Goal: Task Accomplishment & Management: Use online tool/utility

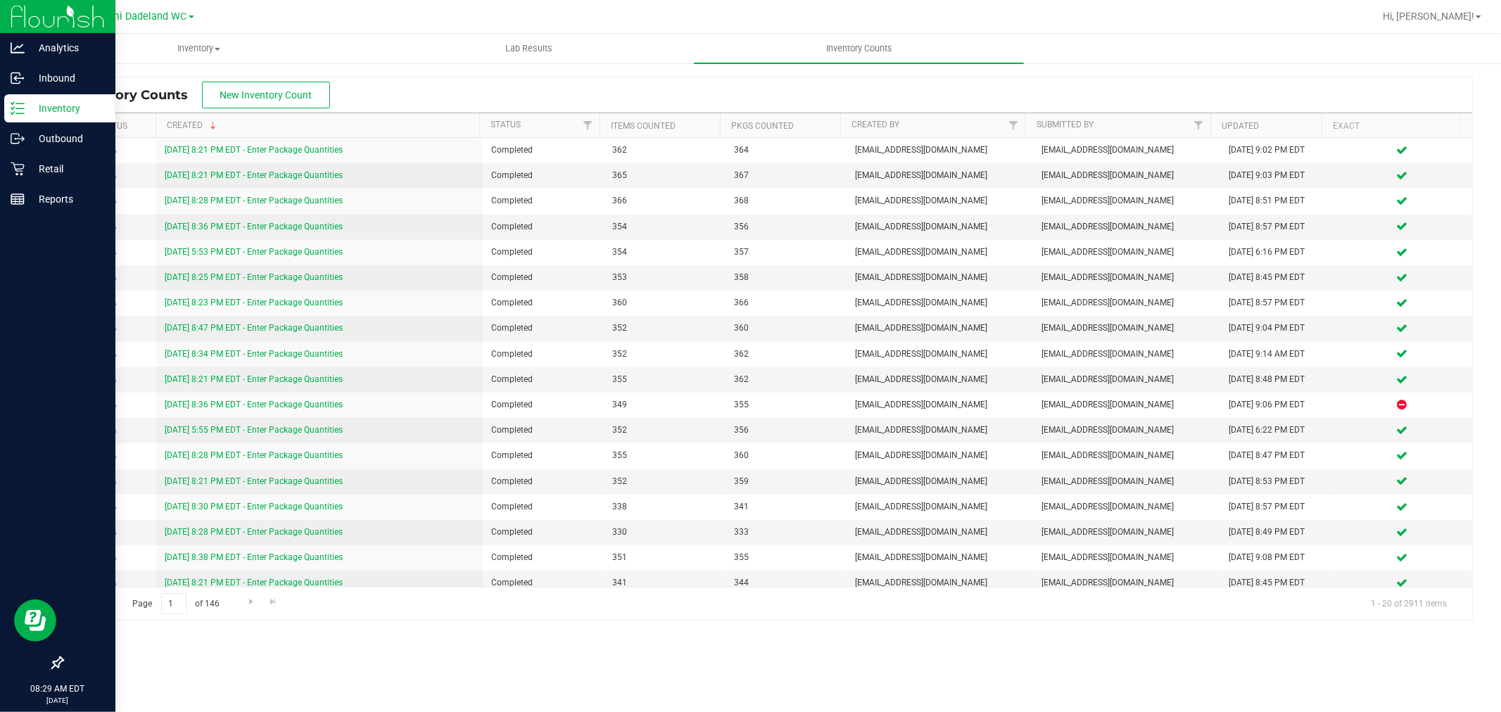
click at [86, 103] on p "Inventory" at bounding box center [67, 108] width 84 height 17
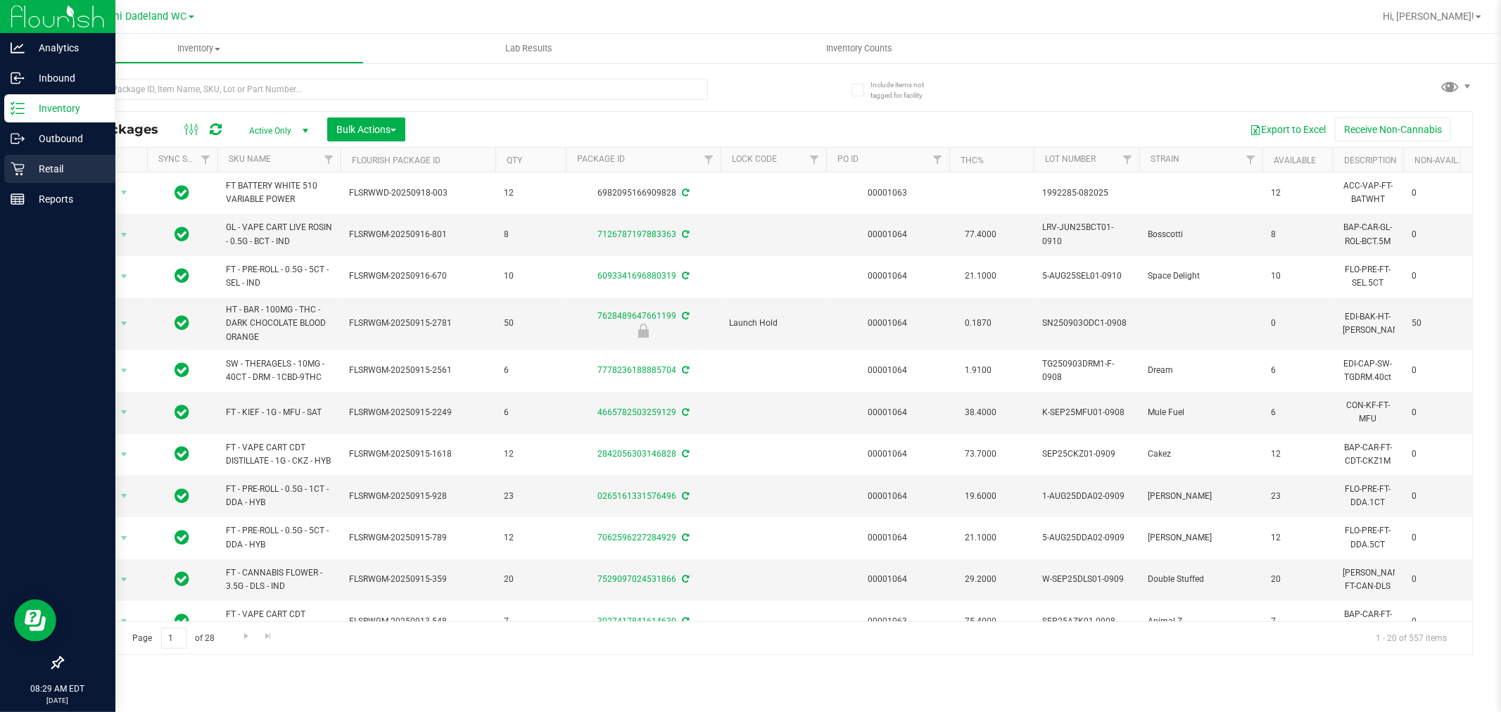
click at [22, 164] on icon at bounding box center [17, 169] width 13 height 13
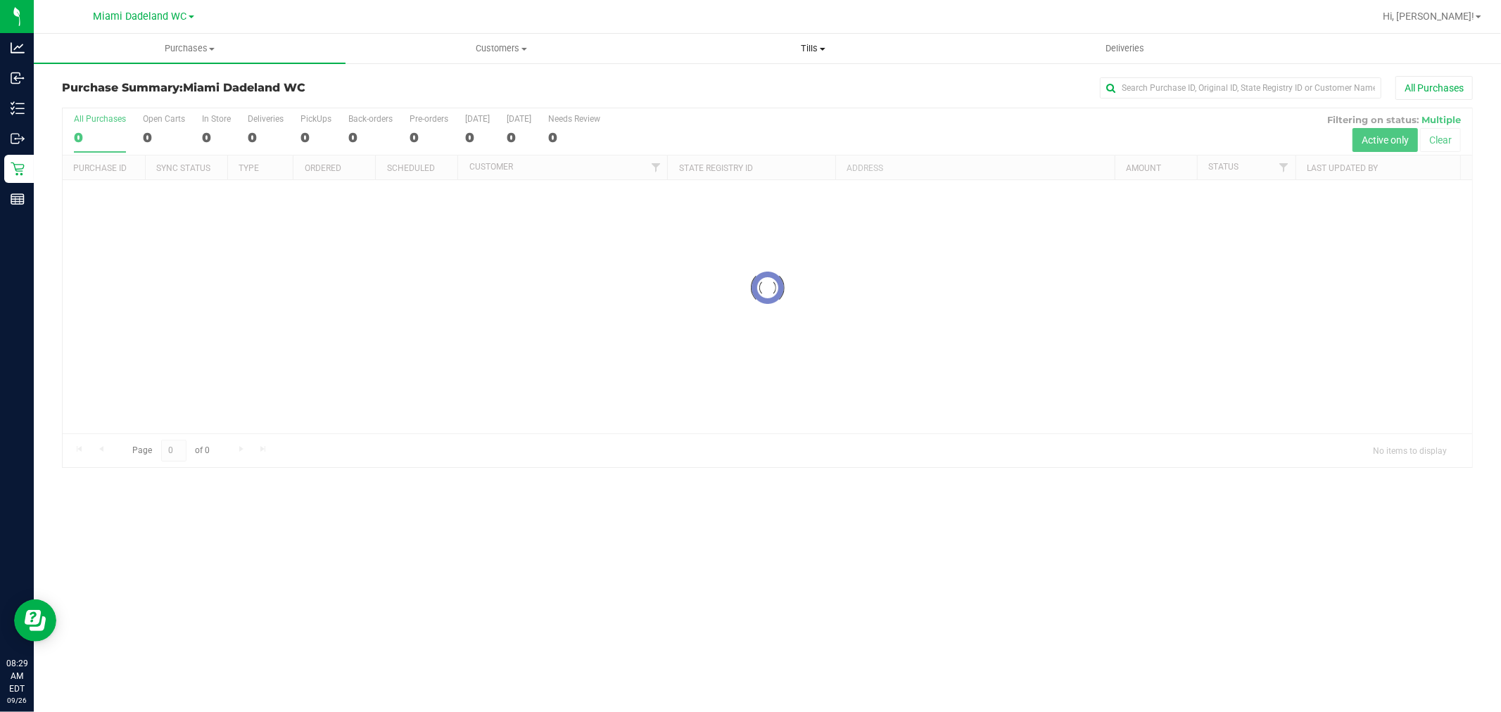
click at [787, 46] on span "Tills" at bounding box center [813, 48] width 310 height 13
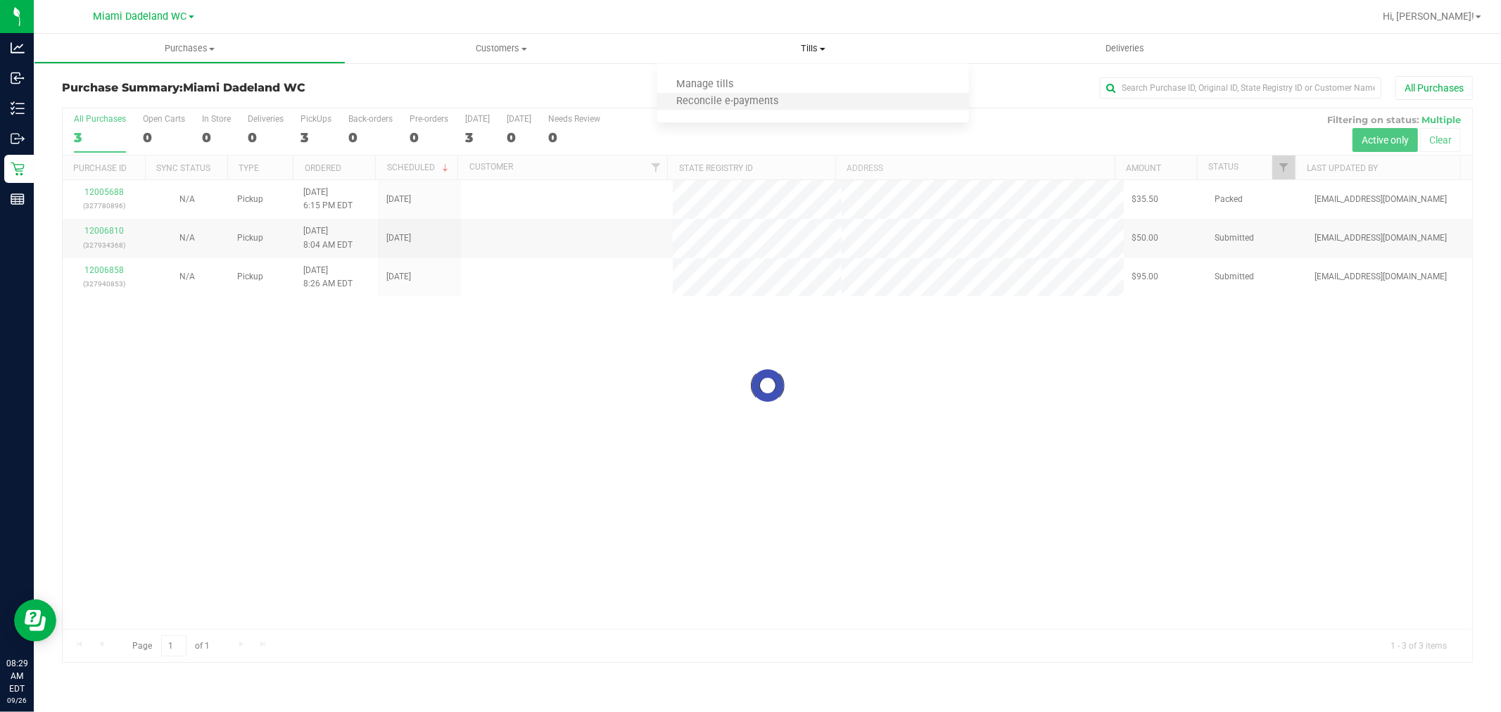
click at [821, 101] on li "Reconcile e-payments" at bounding box center [813, 102] width 312 height 17
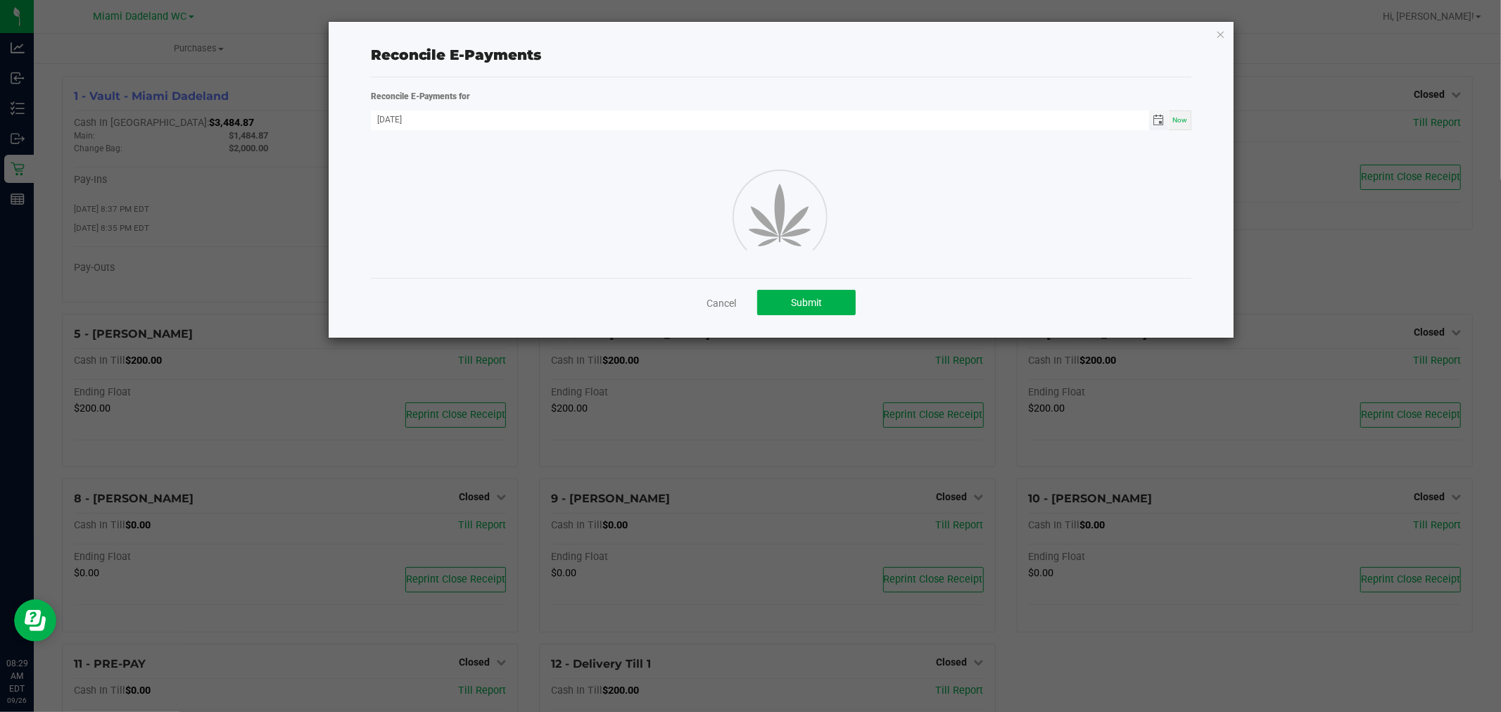
click at [1156, 123] on span "Toggle calendar" at bounding box center [1158, 120] width 11 height 11
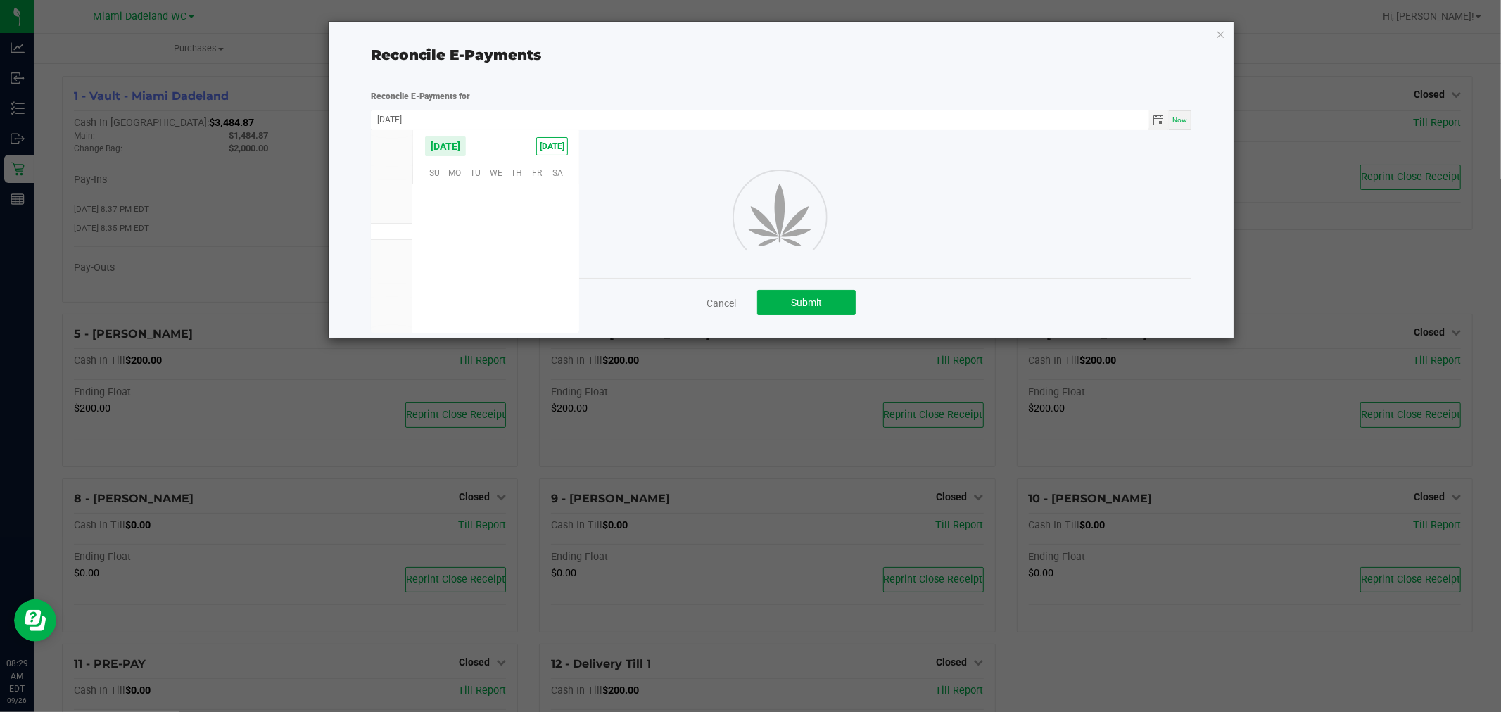
scroll to position [228276, 0]
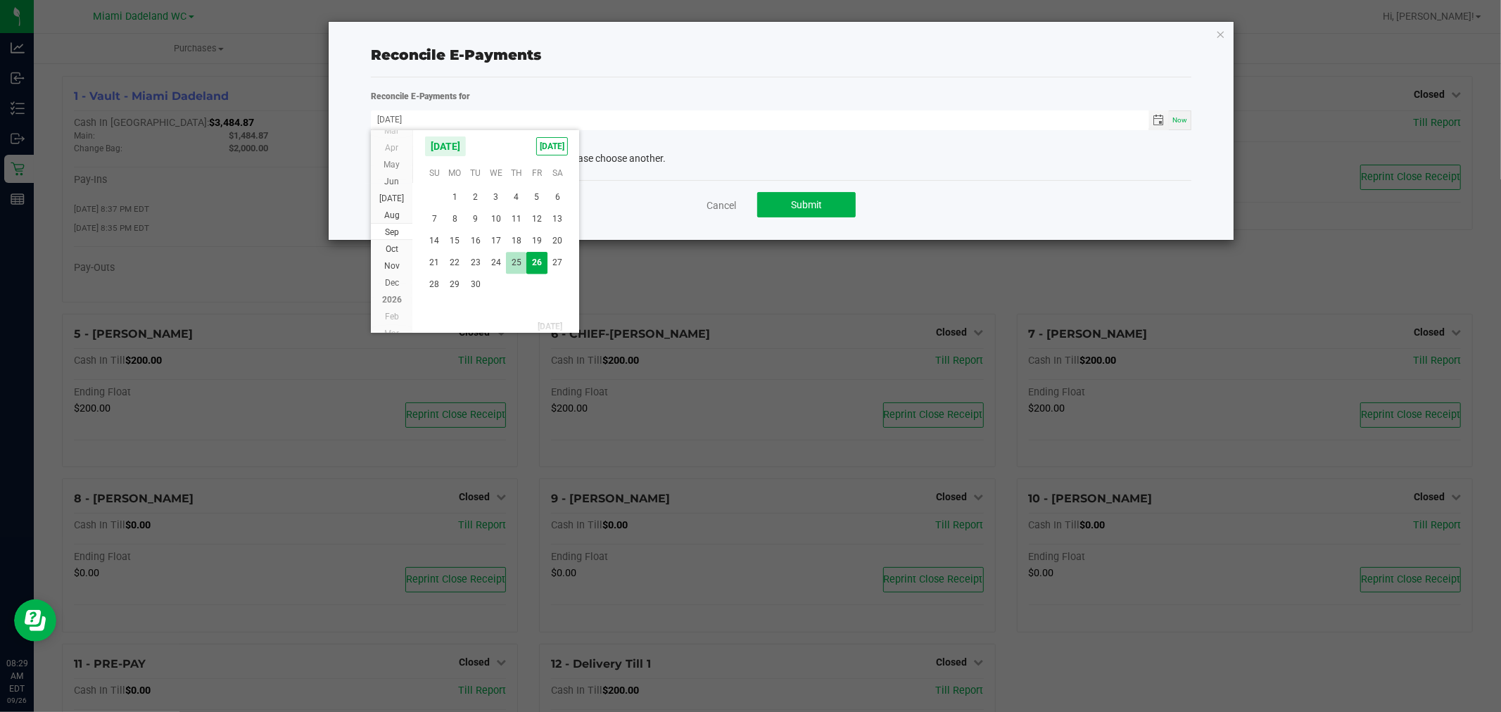
click at [514, 258] on span "25" at bounding box center [516, 263] width 20 height 22
type input "[DATE]"
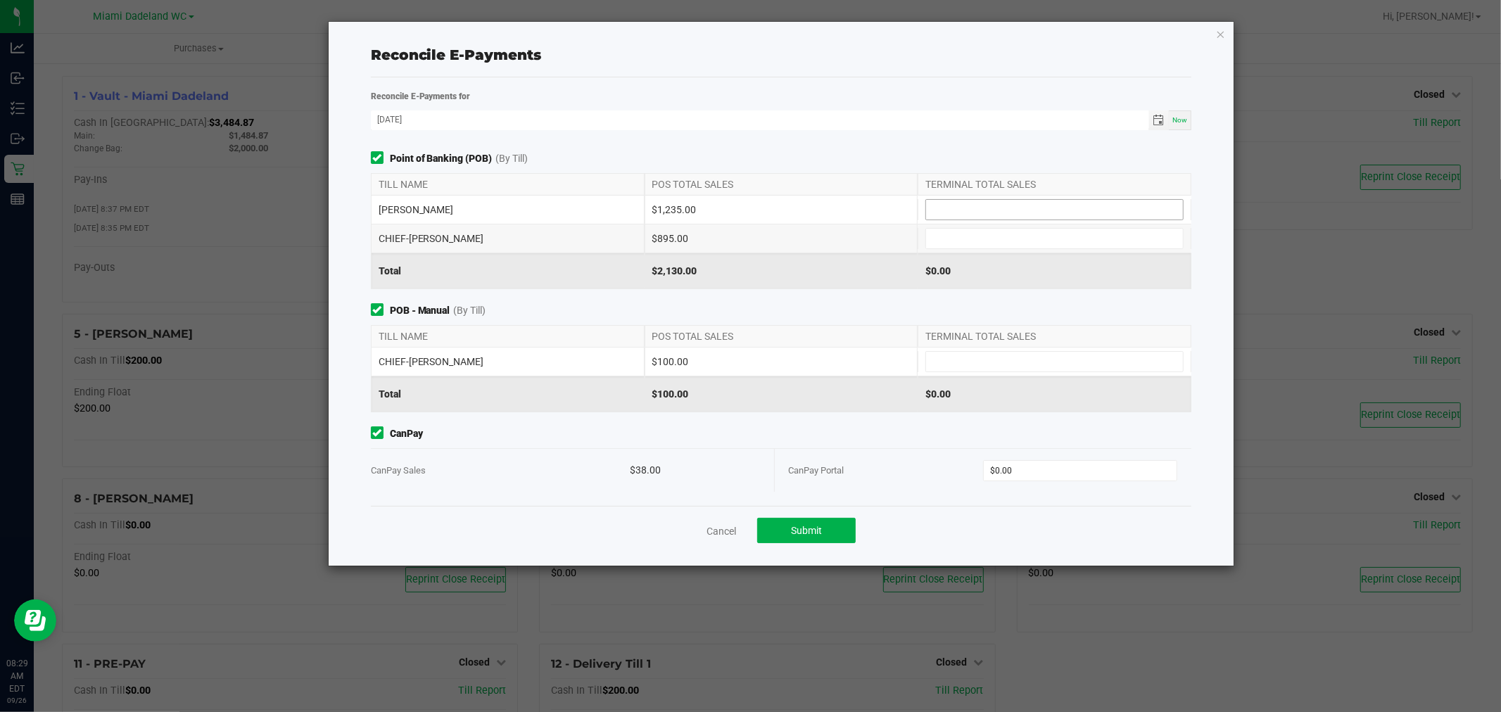
click at [968, 203] on input at bounding box center [1054, 210] width 257 height 20
type input "$1,235.00"
click at [857, 206] on div "$1,235.00" at bounding box center [782, 210] width 274 height 28
click at [944, 229] on input at bounding box center [1054, 239] width 257 height 20
type input "$895.00"
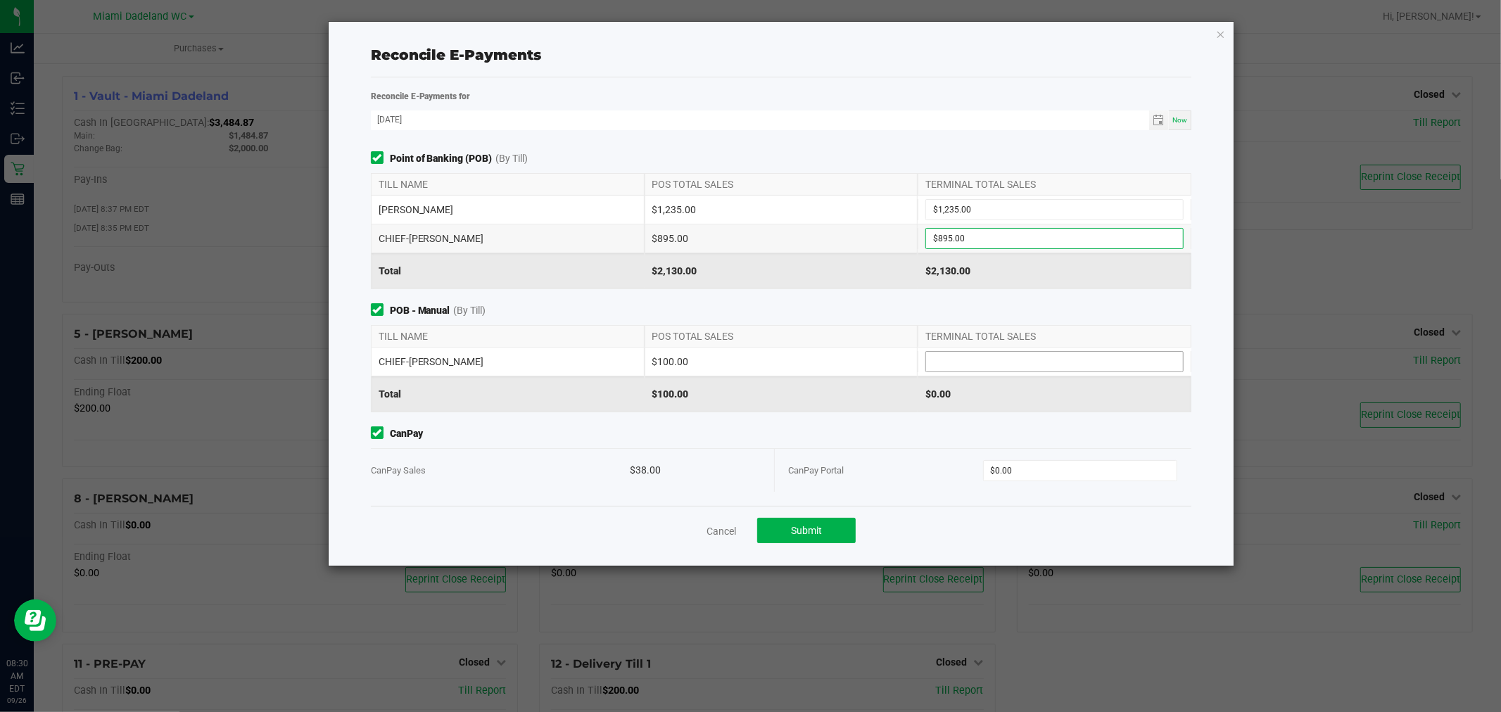
click at [1085, 360] on input at bounding box center [1054, 362] width 257 height 20
type input "$100.00"
click at [1166, 468] on input "0" at bounding box center [1080, 471] width 193 height 20
type input "$38.00"
click at [828, 538] on button "Submit" at bounding box center [806, 530] width 99 height 25
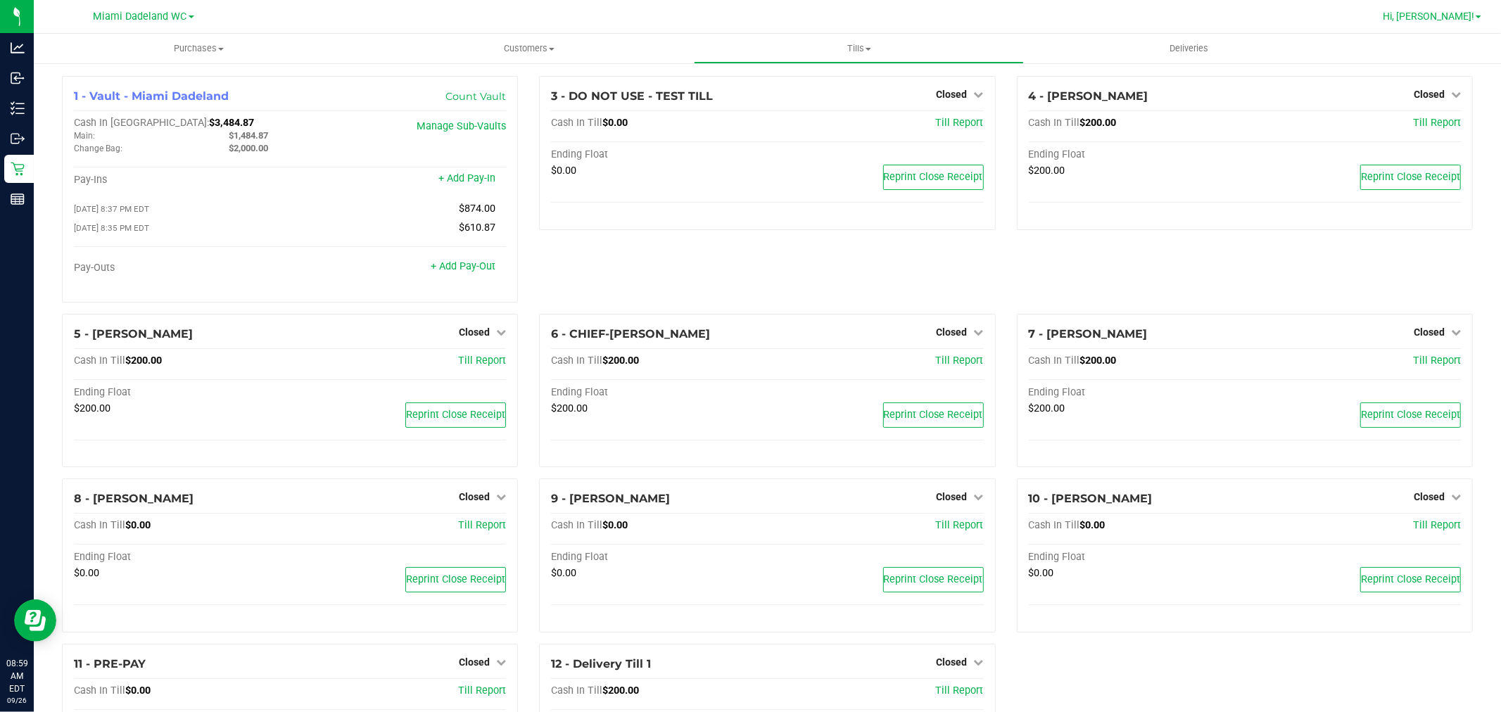
click at [1466, 11] on span "Hi, [PERSON_NAME]!" at bounding box center [1429, 16] width 92 height 11
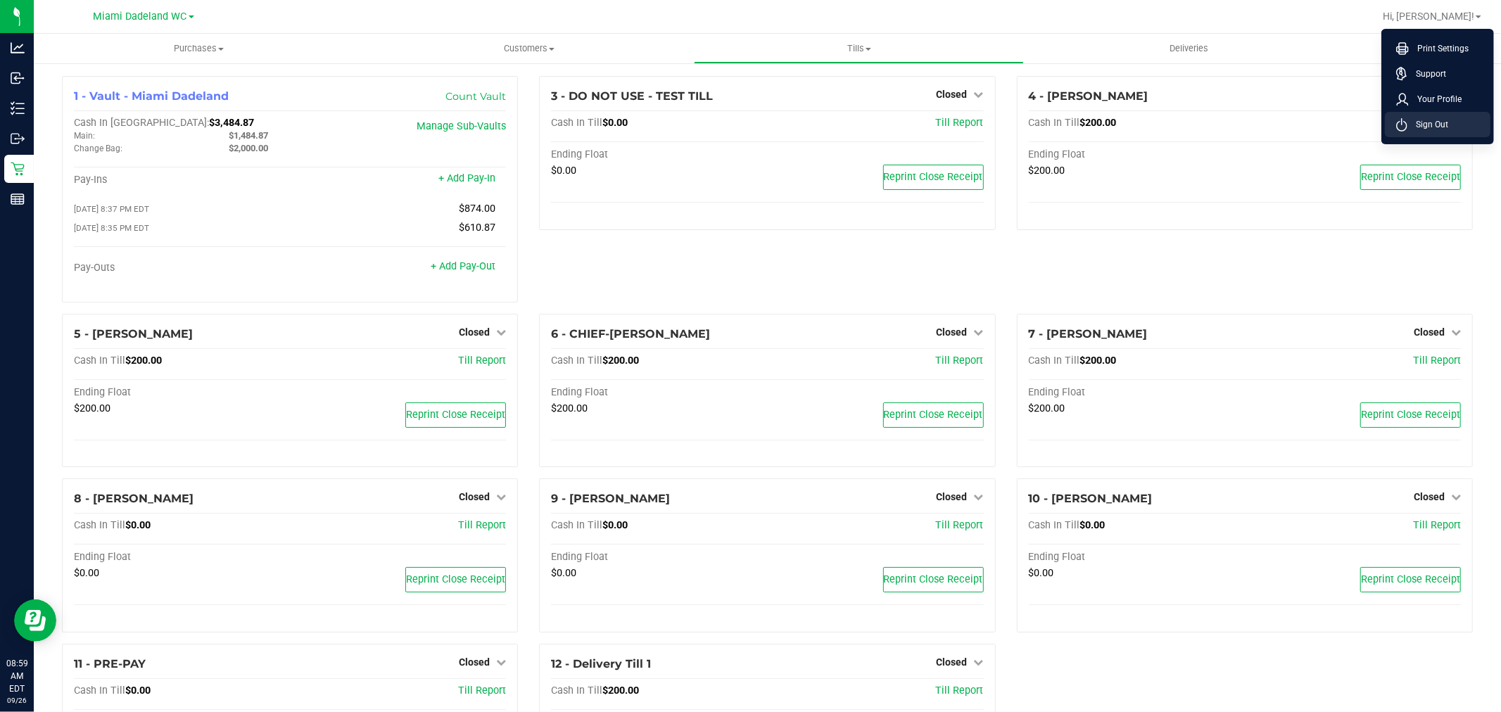
click at [1425, 125] on span "Sign Out" at bounding box center [1428, 125] width 41 height 14
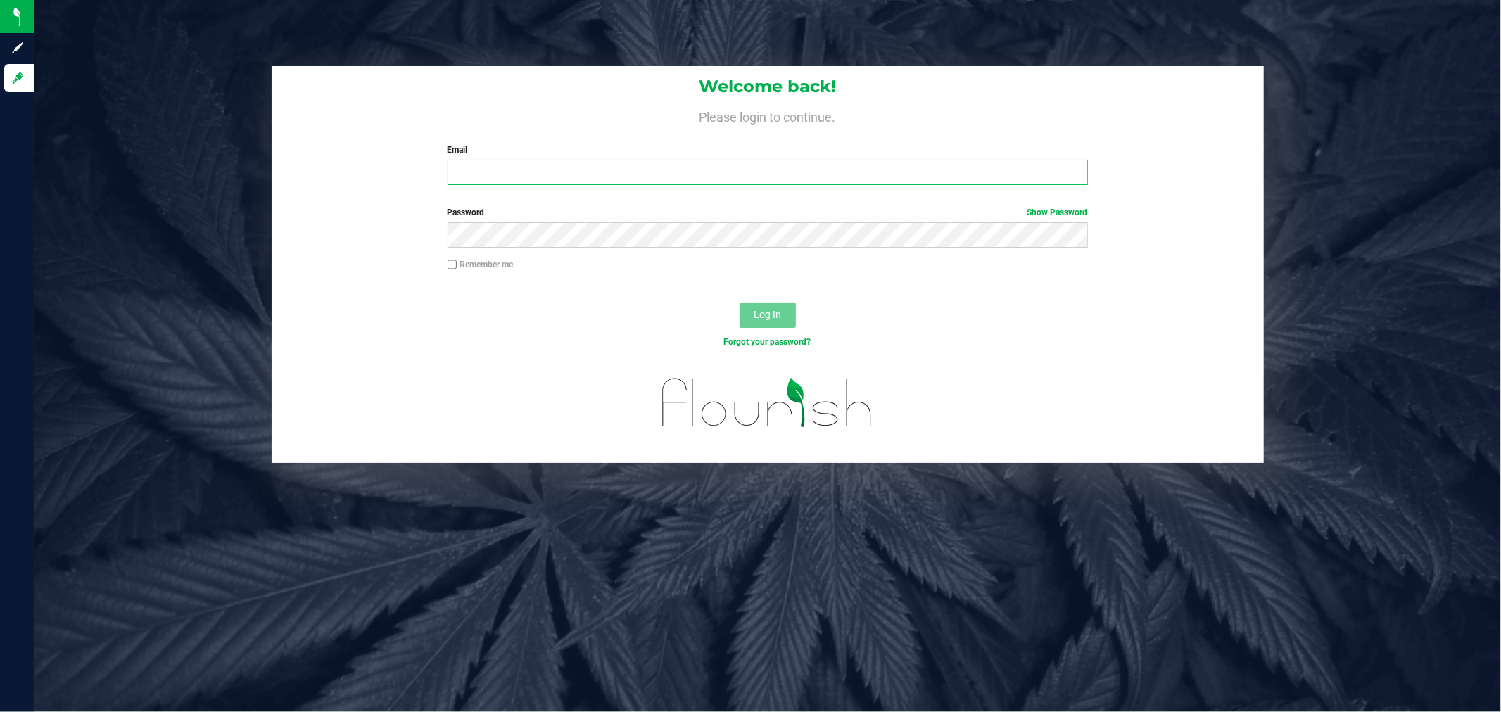
click at [833, 177] on input "Email" at bounding box center [768, 172] width 641 height 25
type input "[EMAIL_ADDRESS][DOMAIN_NAME]"
click at [740, 303] on button "Log In" at bounding box center [768, 315] width 56 height 25
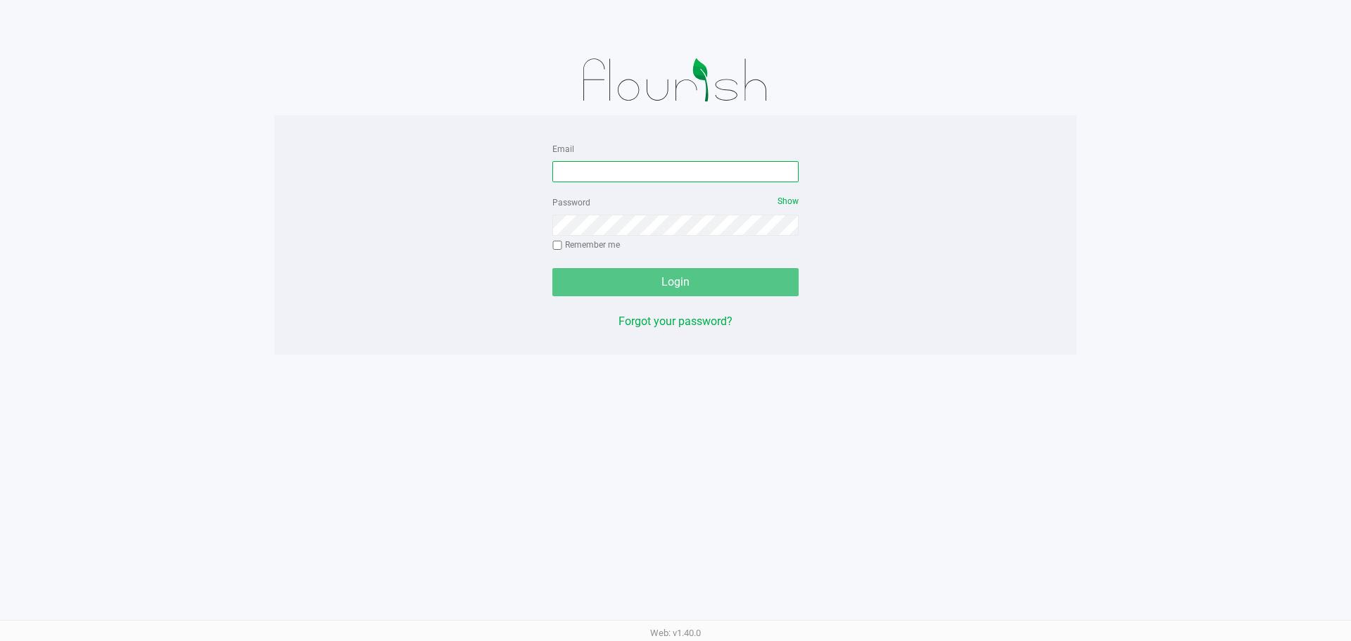
click at [698, 176] on input "Email" at bounding box center [676, 171] width 246 height 21
type input "[EMAIL_ADDRESS][DOMAIN_NAME]"
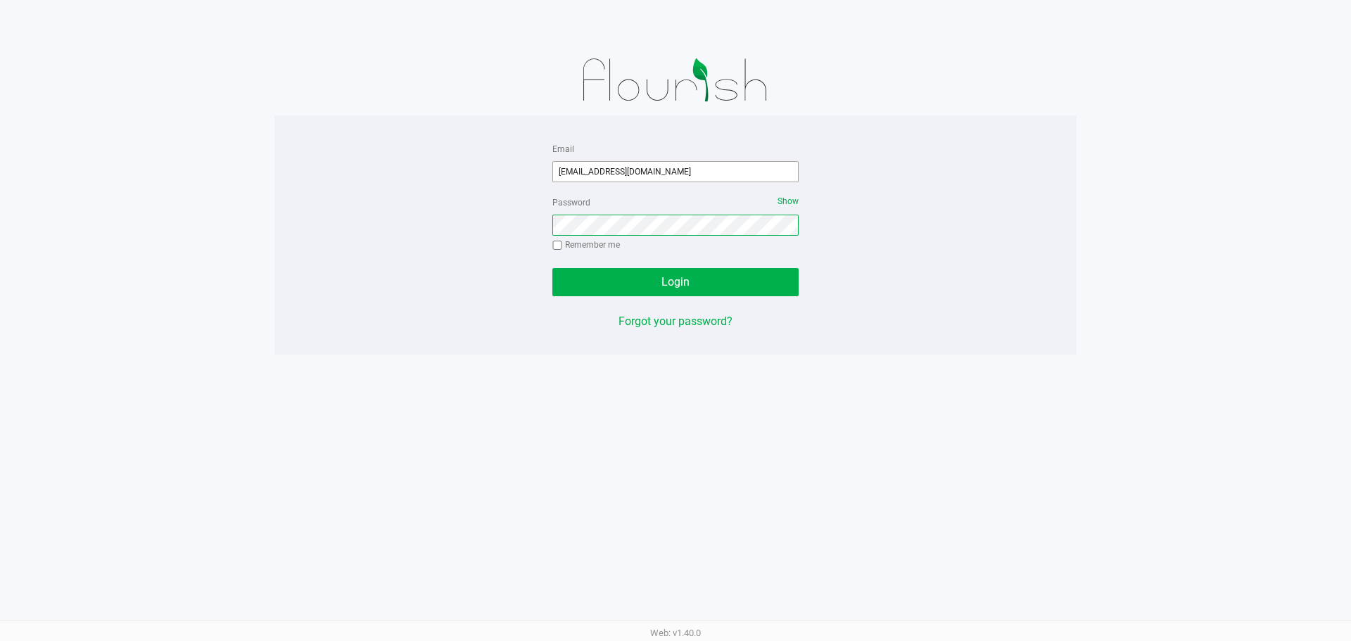
click at [553, 268] on button "Login" at bounding box center [676, 282] width 246 height 28
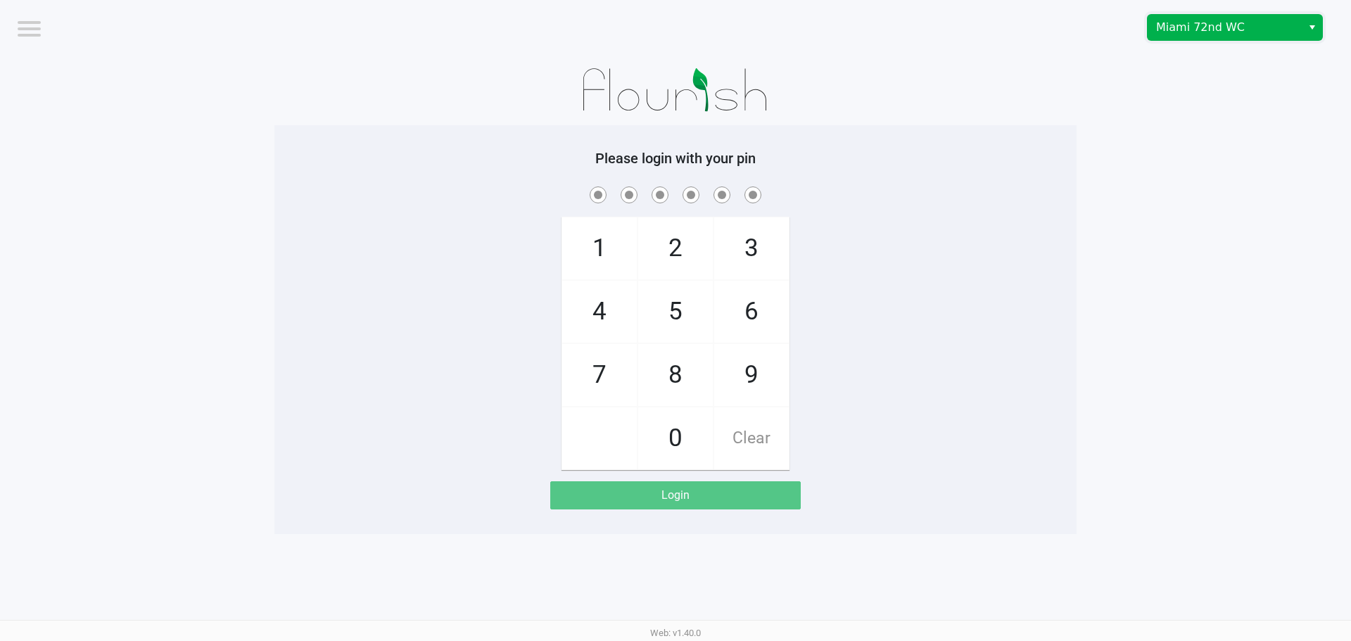
click at [1186, 27] on span "Miami 72nd WC" at bounding box center [1224, 27] width 137 height 17
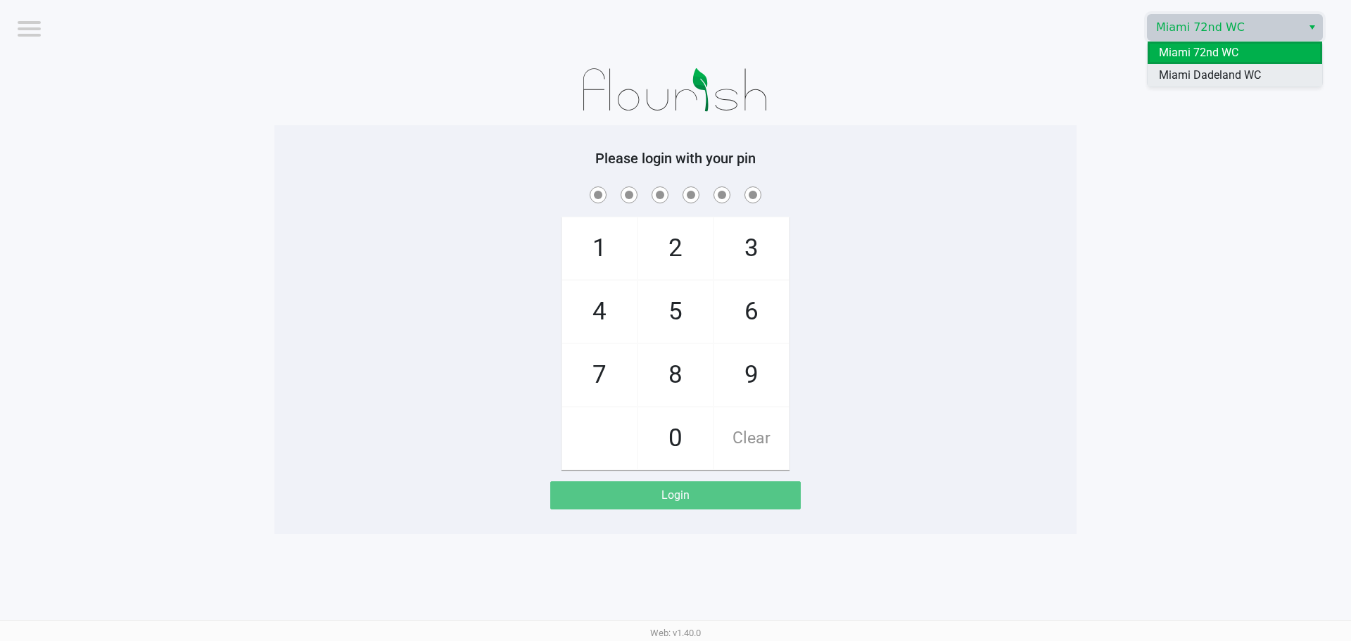
click at [1195, 79] on span "Miami Dadeland WC" at bounding box center [1210, 75] width 102 height 17
click at [1132, 113] on app-pos-login-wrapper "Logout Miami Dadeland WC Please login with your pin 1 4 7 2 5 8 0 3 6 9 Clear L…" at bounding box center [675, 267] width 1351 height 534
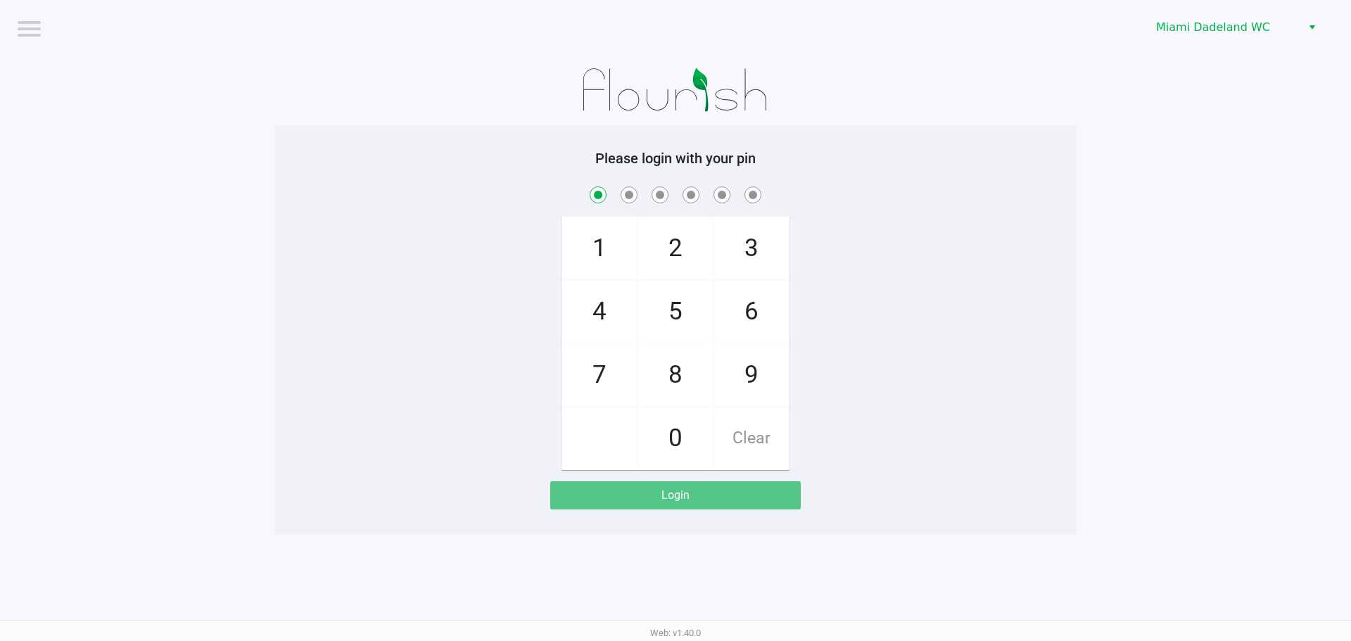
checkbox input "true"
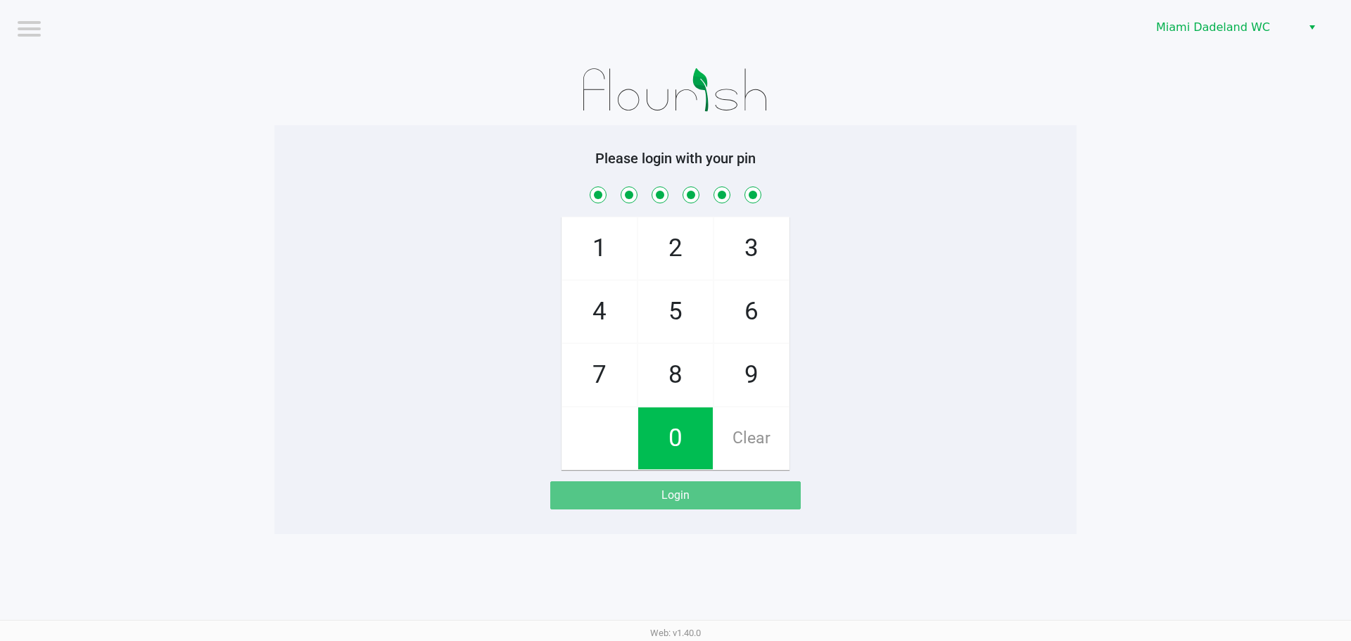
checkbox input "true"
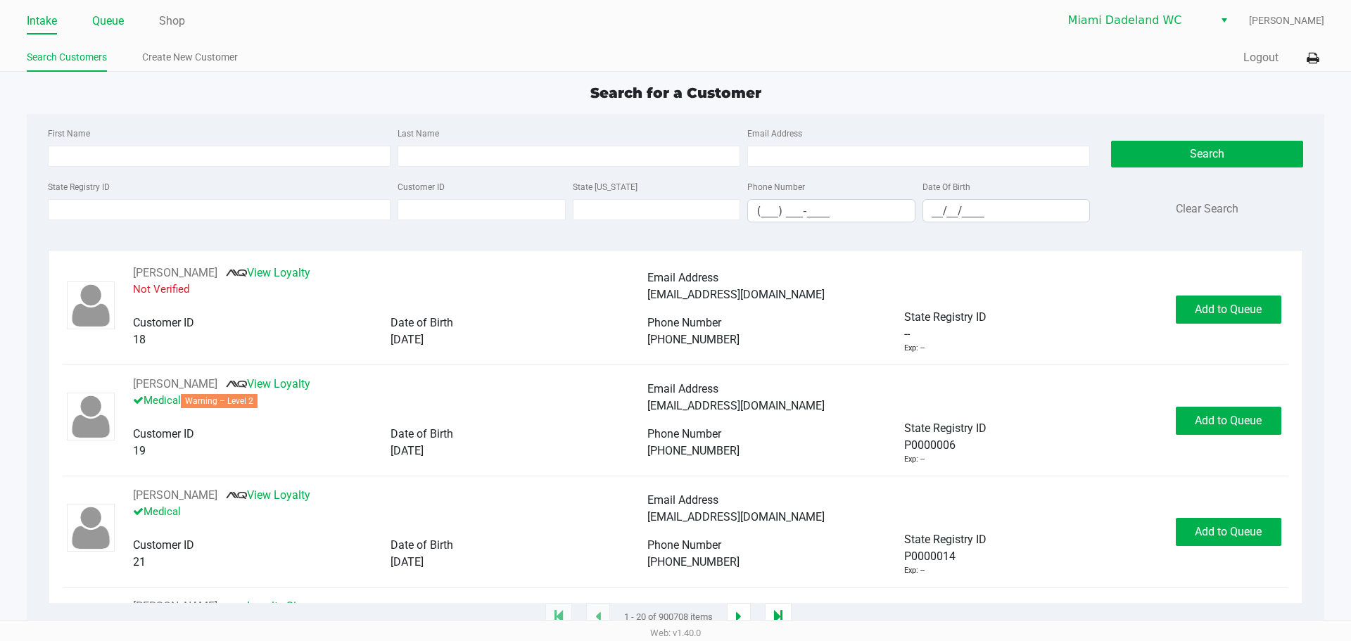
click at [121, 22] on link "Queue" at bounding box center [108, 21] width 32 height 20
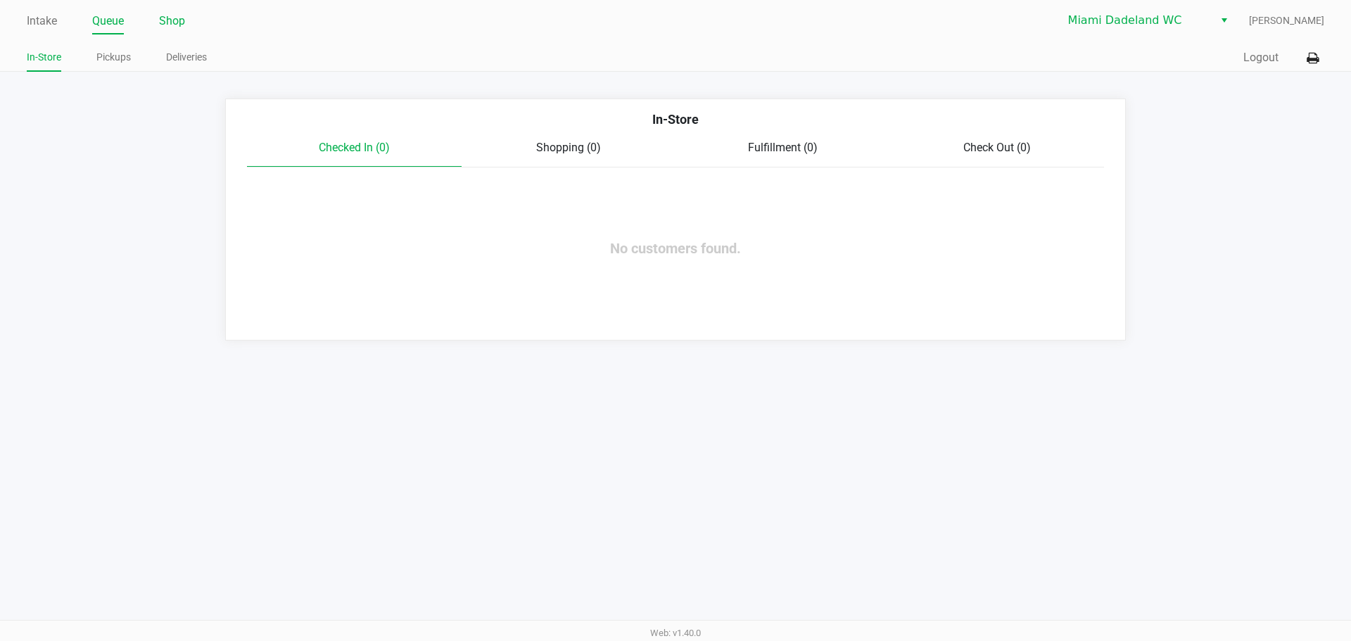
click at [160, 20] on link "Shop" at bounding box center [172, 21] width 26 height 20
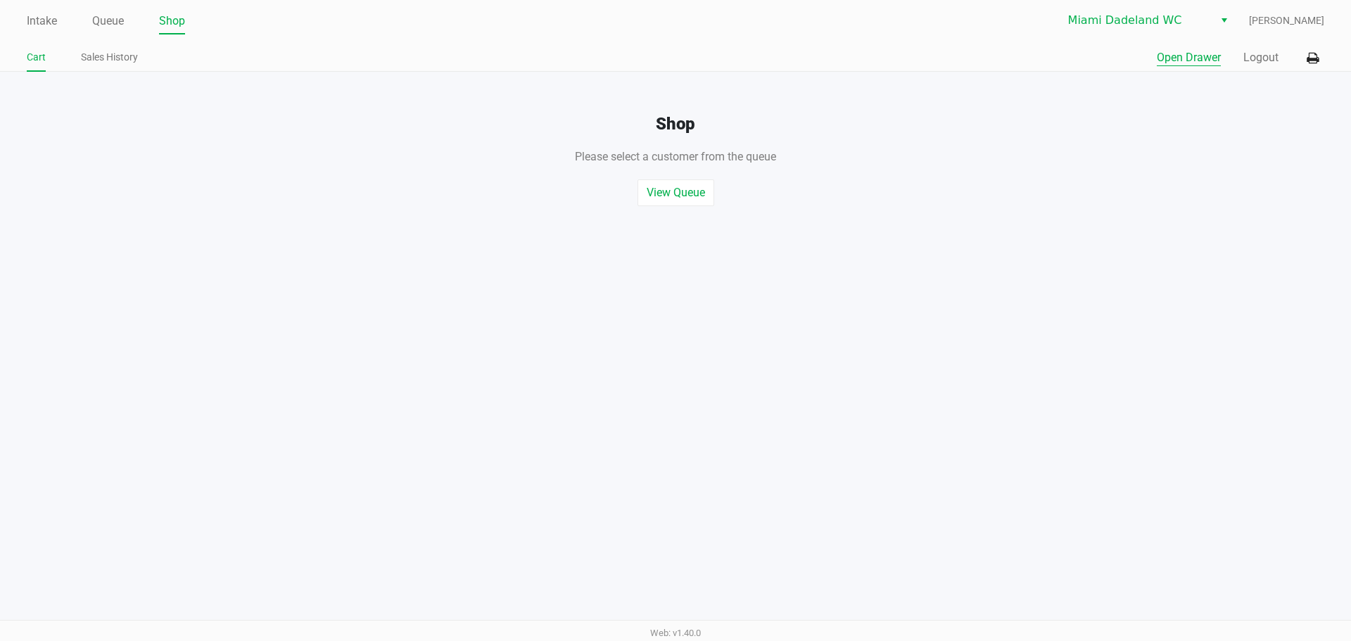
click at [1180, 61] on button "Open Drawer" at bounding box center [1189, 57] width 64 height 17
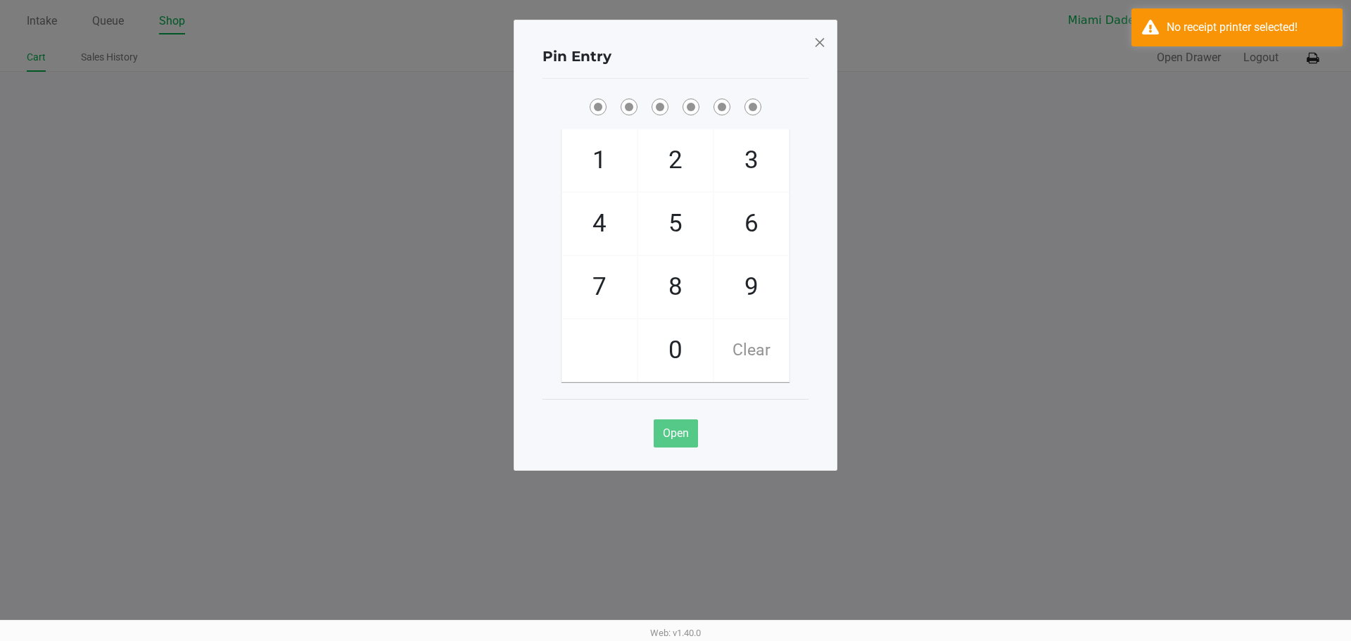
click at [953, 139] on ngb-modal-window "Pin Entry 1 4 7 2 5 8 0 3 6 9 Clear Open" at bounding box center [675, 320] width 1351 height 641
checkbox input "true"
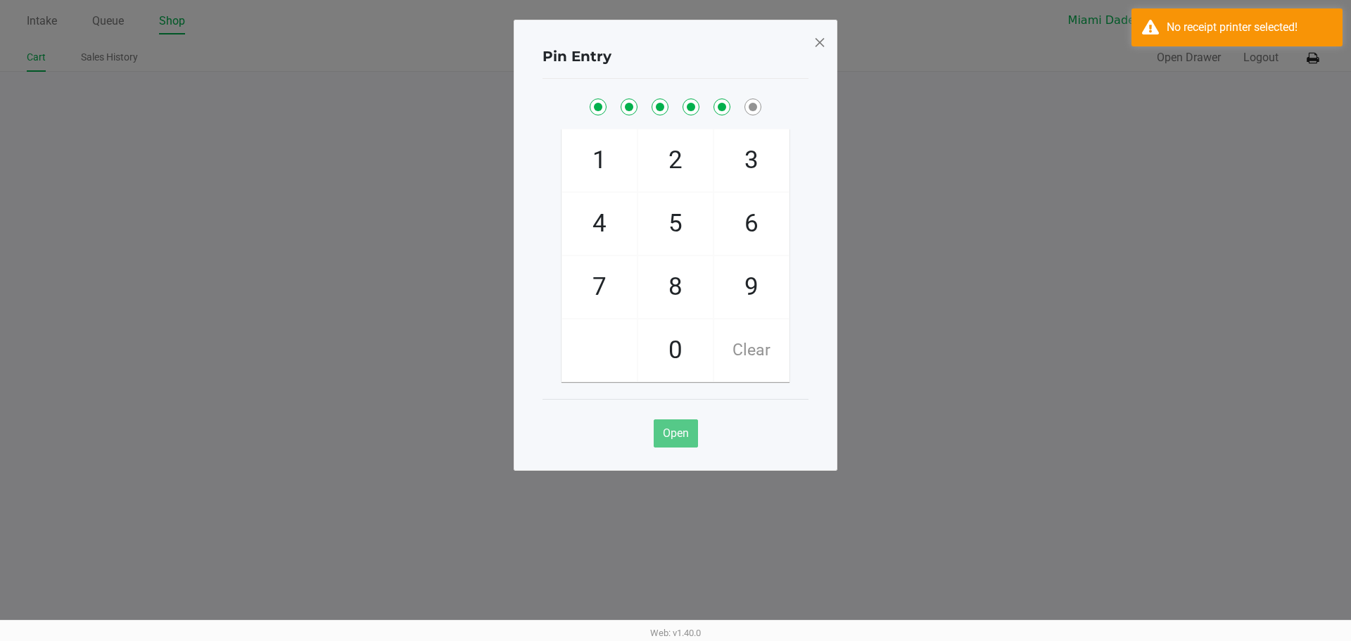
checkbox input "true"
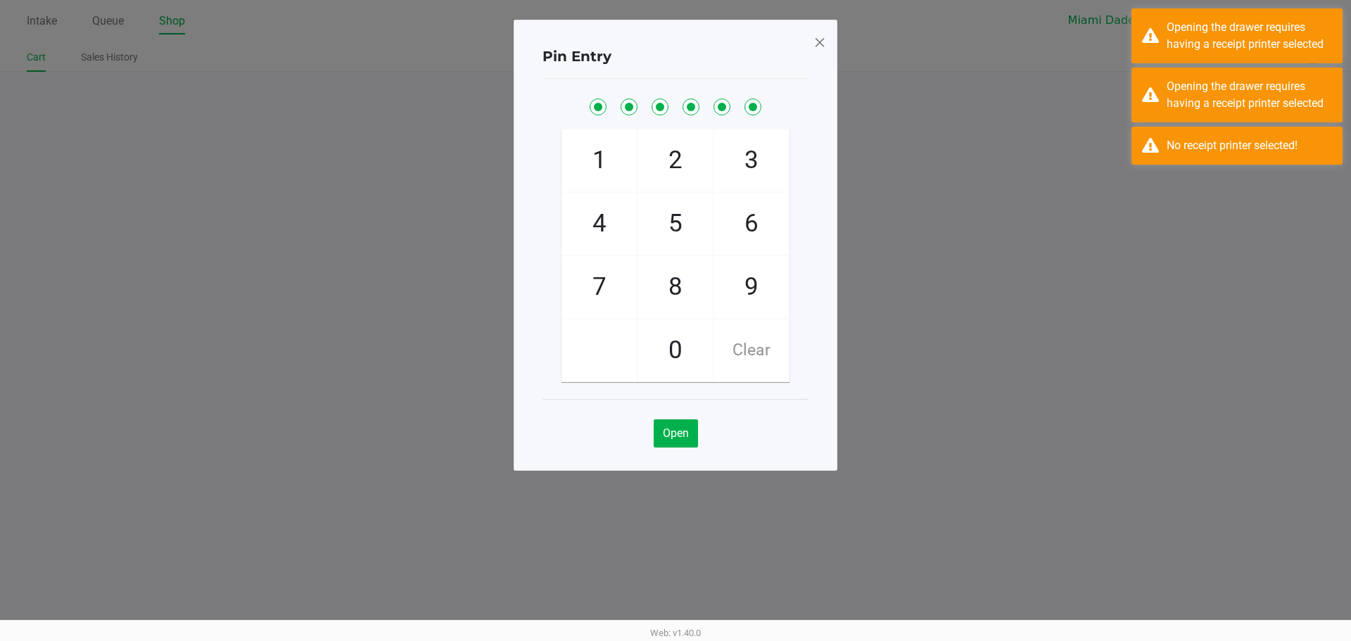
click at [822, 46] on span at bounding box center [820, 42] width 13 height 23
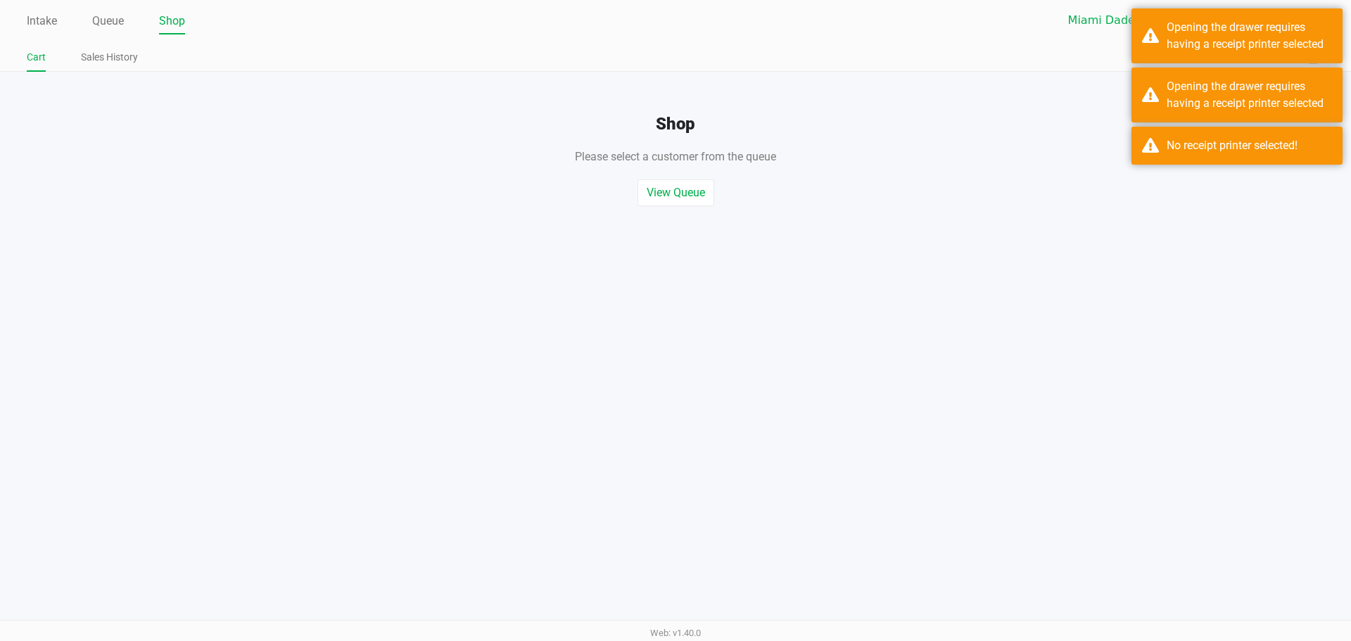
click at [1348, 89] on div "Shop Please select a customer from the queue , or start a quick sale View Queue…" at bounding box center [675, 139] width 1373 height 134
click at [1226, 86] on div "Opening the drawer requires having a receipt printer selected" at bounding box center [1249, 95] width 165 height 34
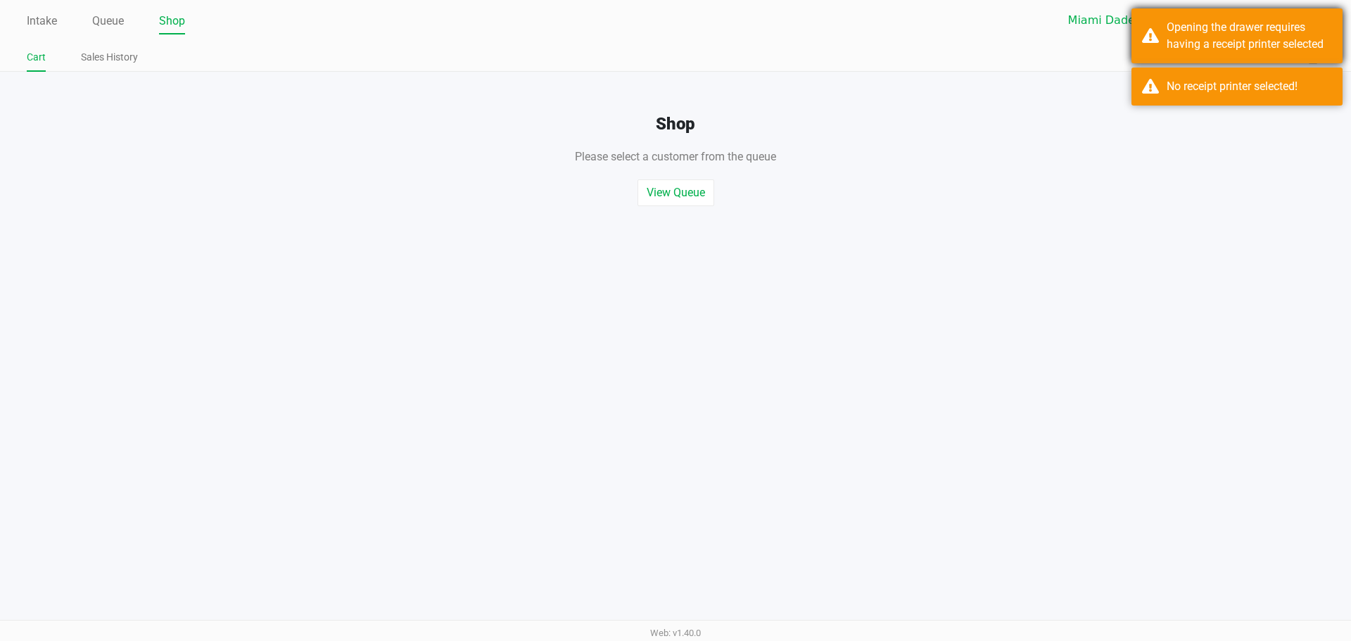
click at [1273, 48] on div "Opening the drawer requires having a receipt printer selected" at bounding box center [1249, 36] width 165 height 34
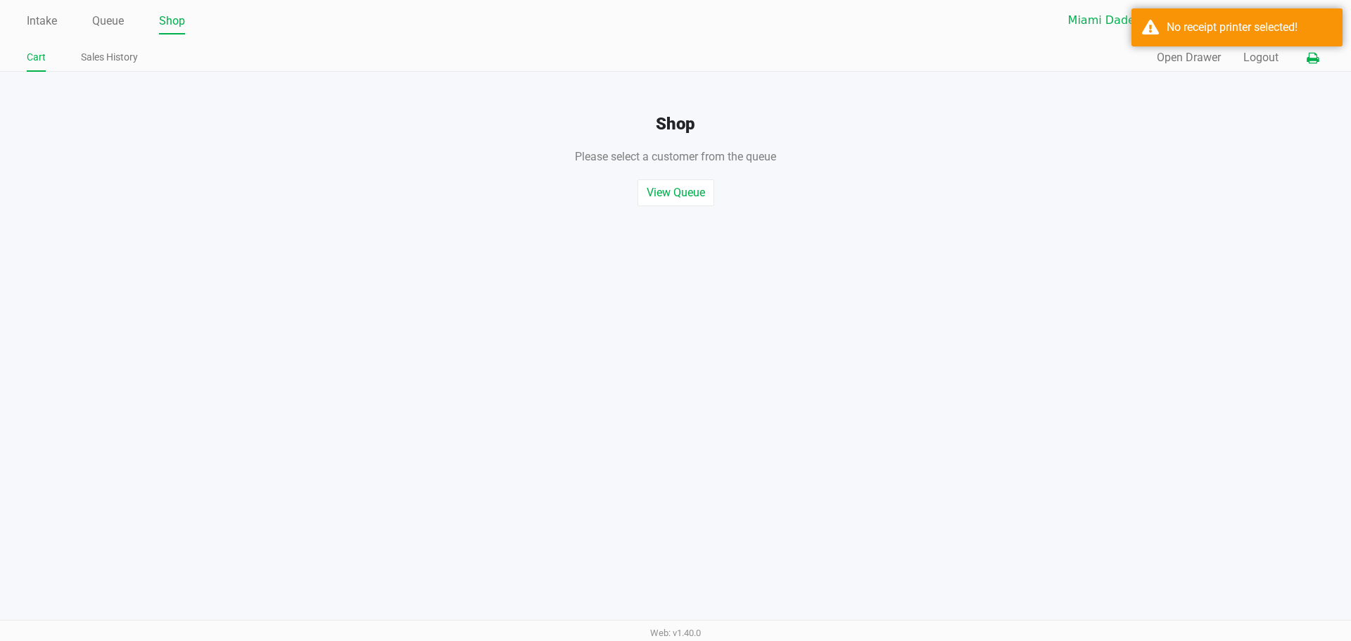
click at [1313, 61] on icon at bounding box center [1313, 58] width 12 height 10
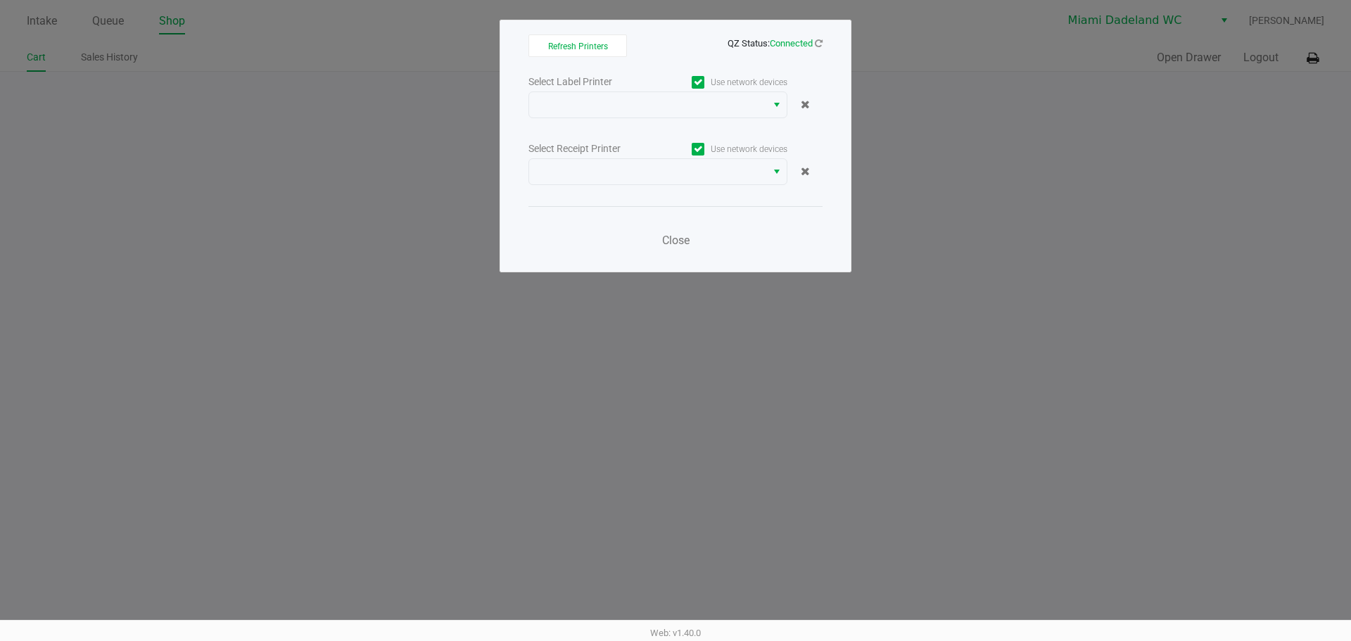
click at [644, 91] on div "Select Label Printer Use network devices" at bounding box center [676, 81] width 294 height 19
click at [645, 101] on span at bounding box center [648, 104] width 220 height 17
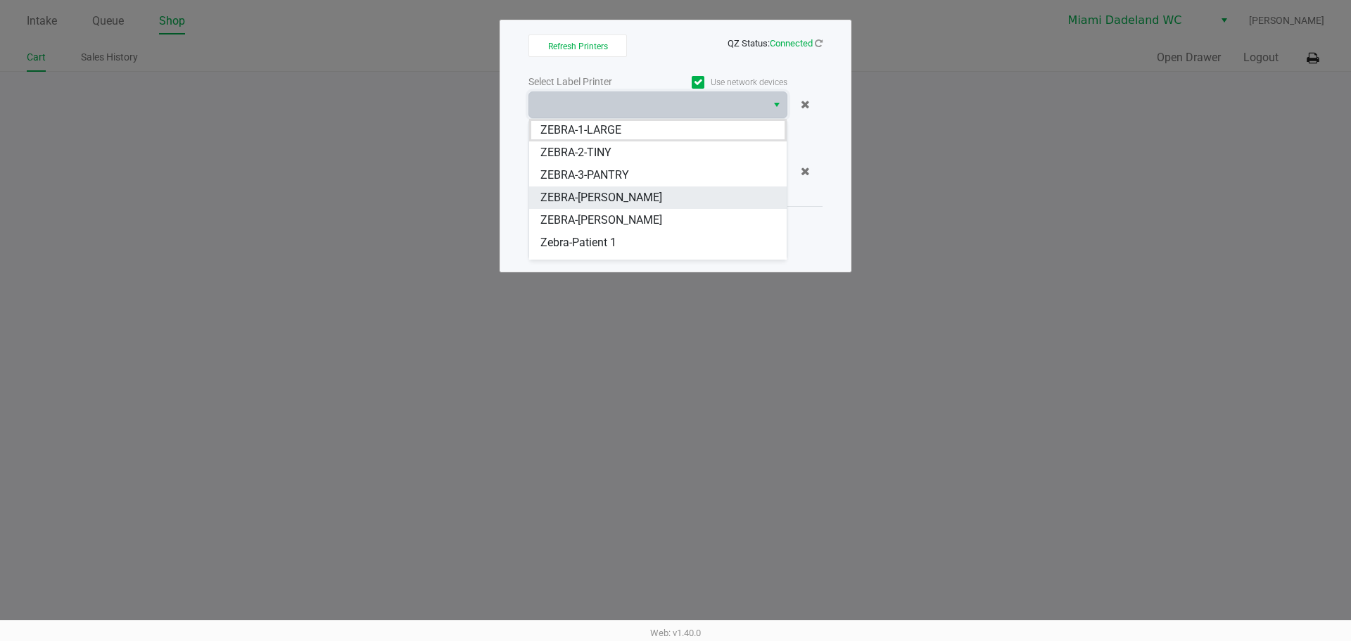
click at [676, 189] on li "ZEBRA-ELENA-GILELS" at bounding box center [658, 198] width 258 height 23
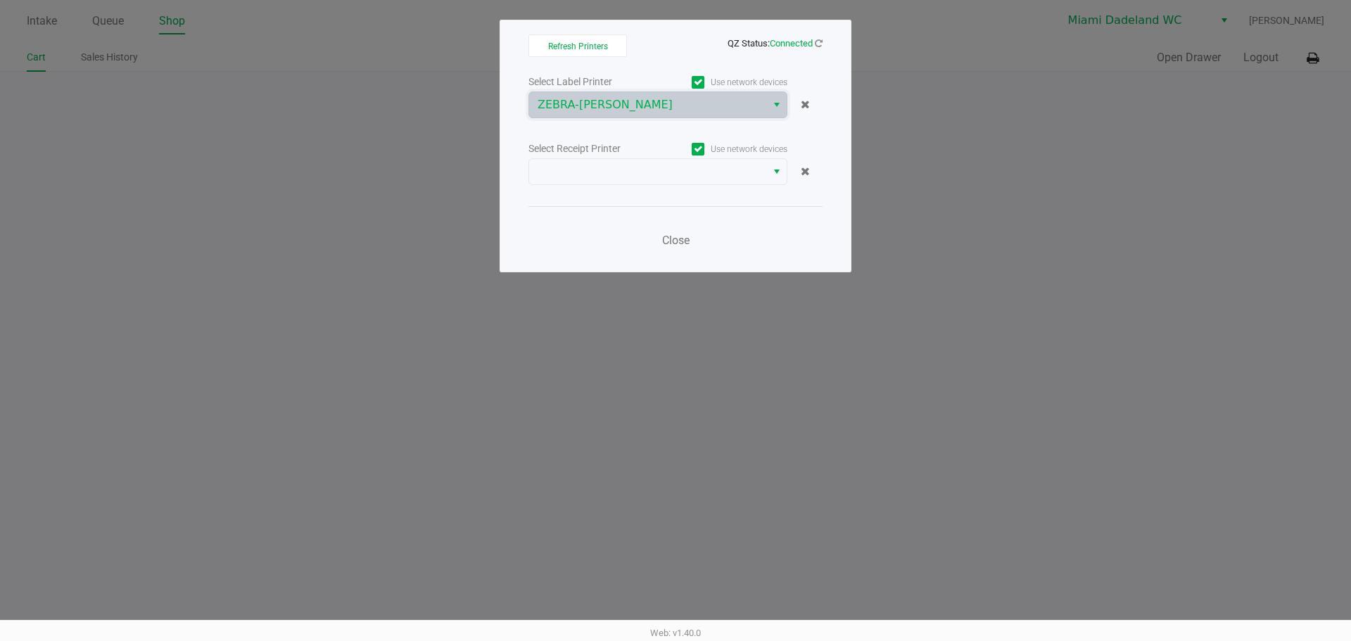
click at [664, 193] on div "Select Label Printer Use network devices ZEBRA-ELENA-GILELS Select Receipt Prin…" at bounding box center [676, 164] width 294 height 185
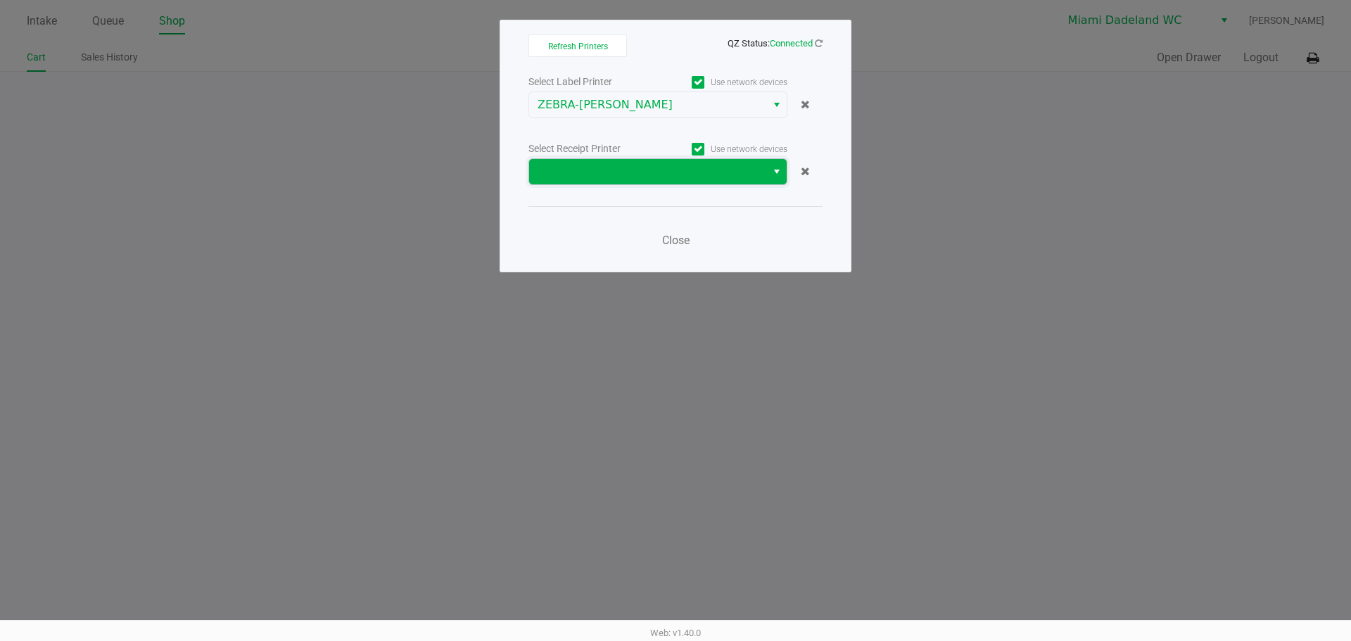
click at [664, 172] on span at bounding box center [648, 171] width 220 height 17
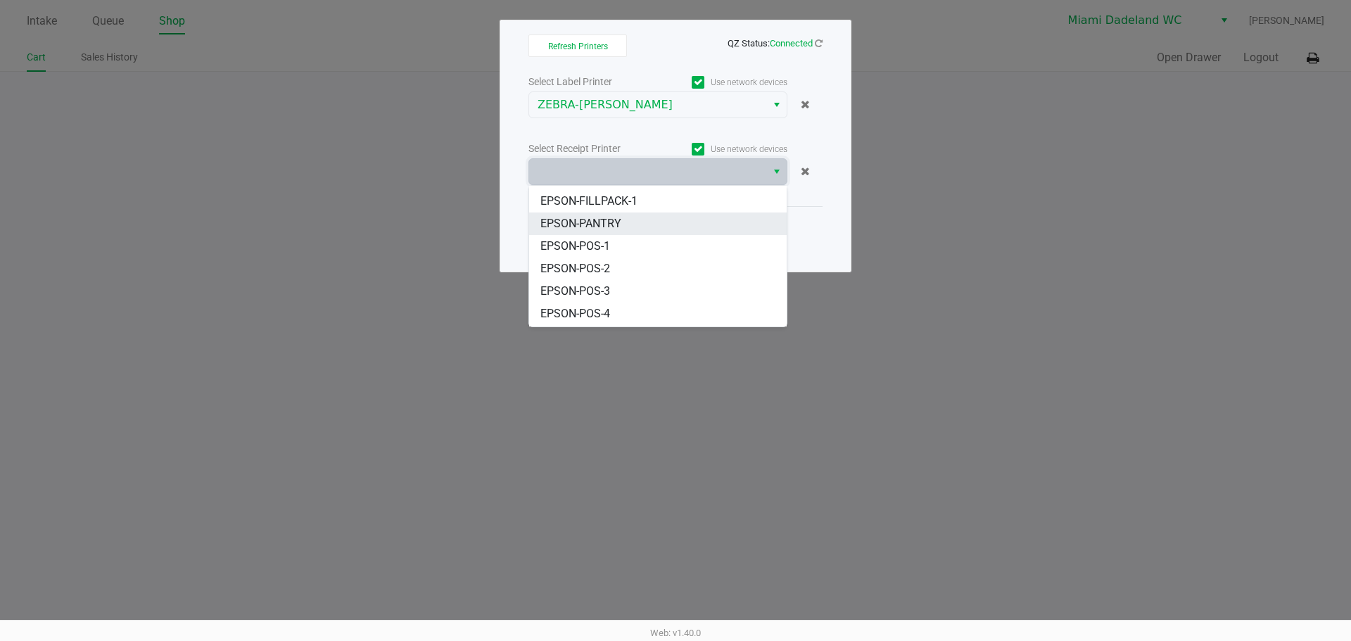
scroll to position [62, 0]
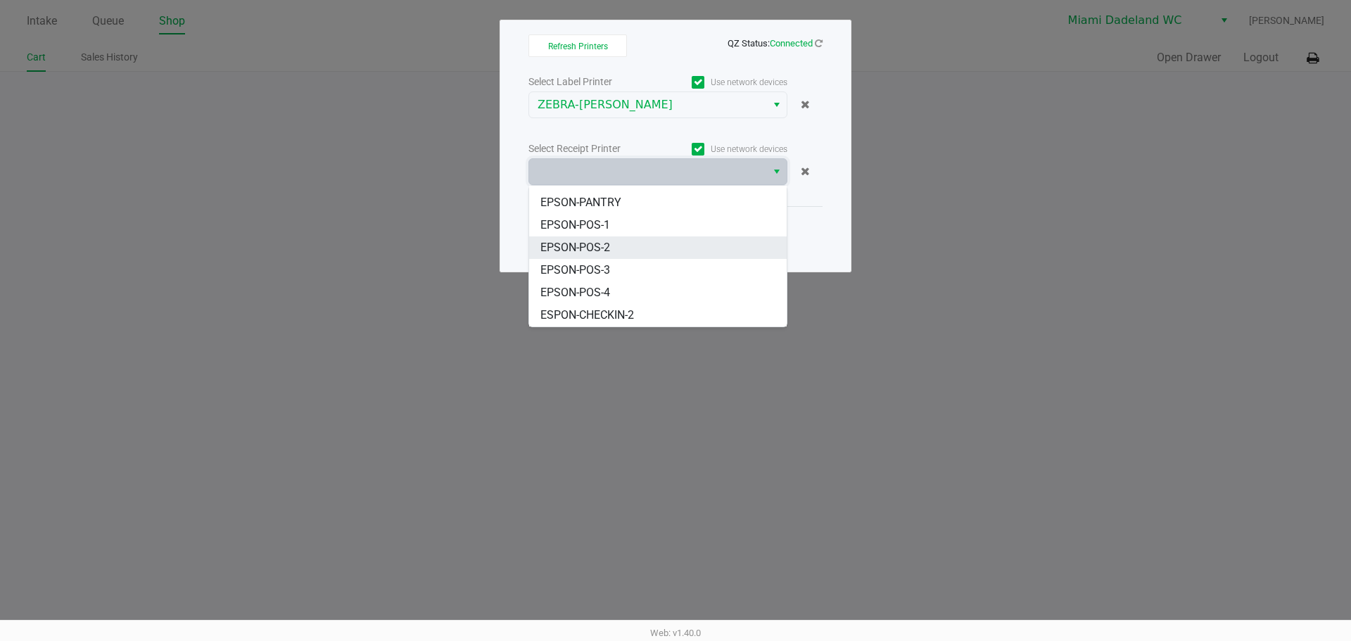
click at [660, 244] on li "EPSON-POS-2" at bounding box center [658, 247] width 258 height 23
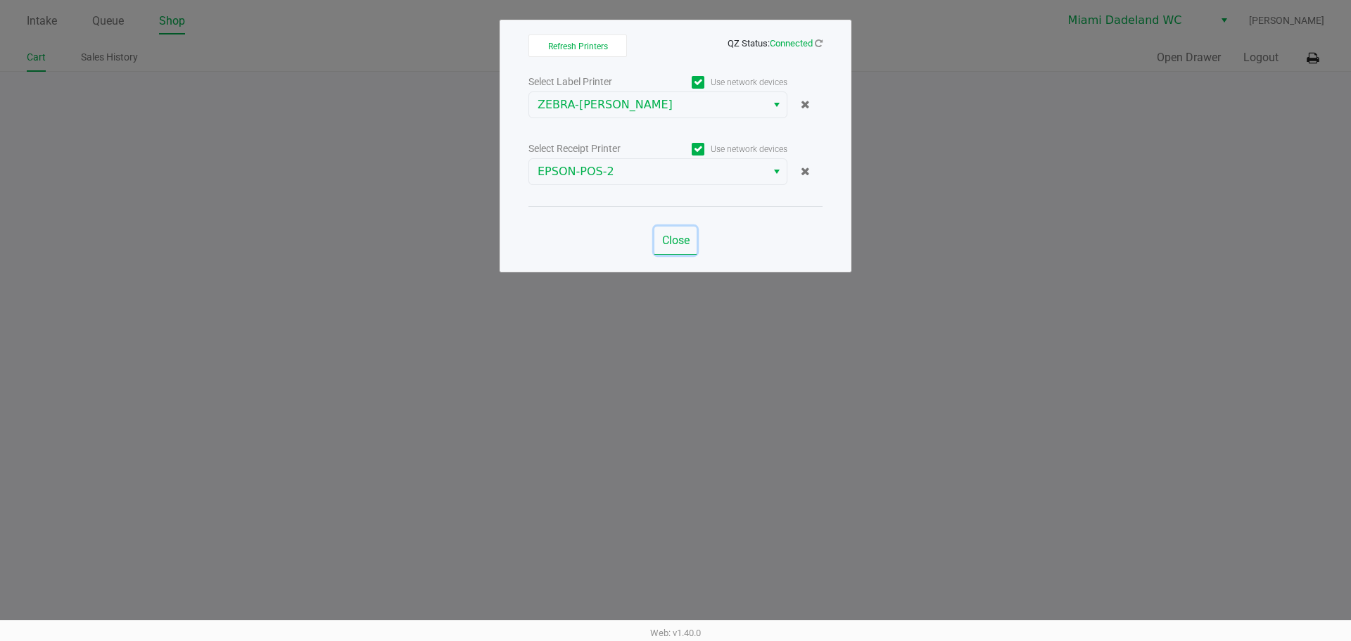
click at [673, 238] on span "Close" at bounding box center [675, 240] width 27 height 13
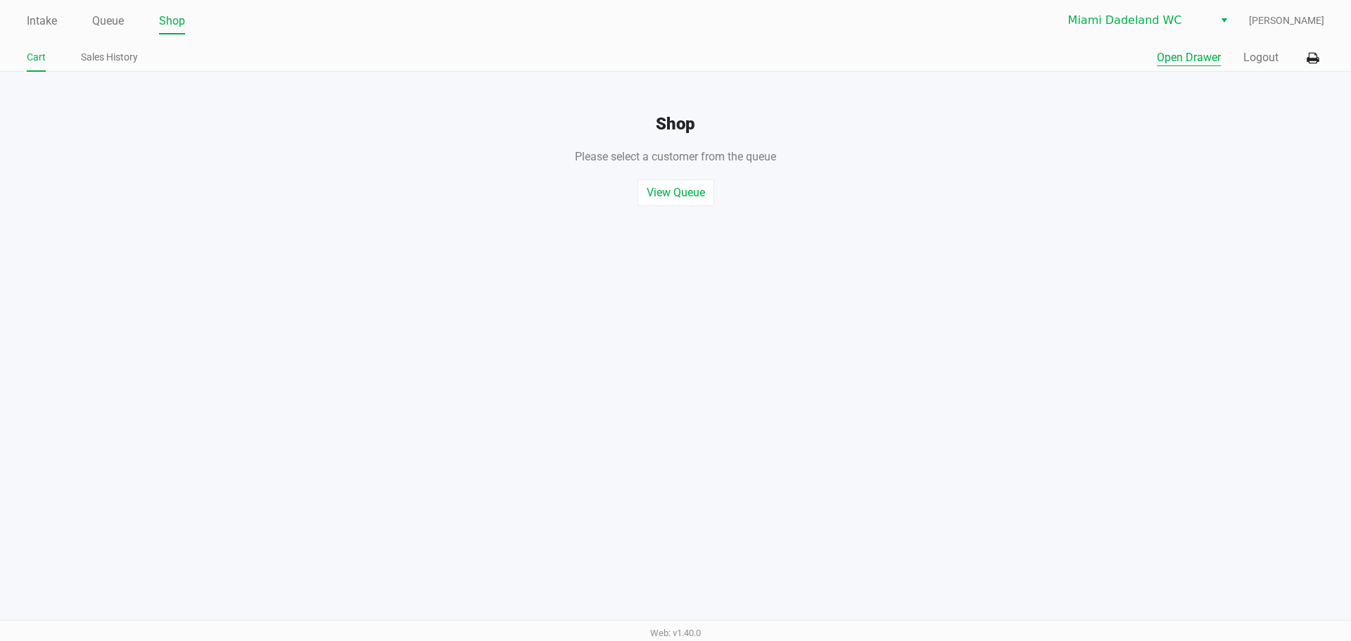
click at [1196, 61] on button "Open Drawer" at bounding box center [1189, 57] width 64 height 17
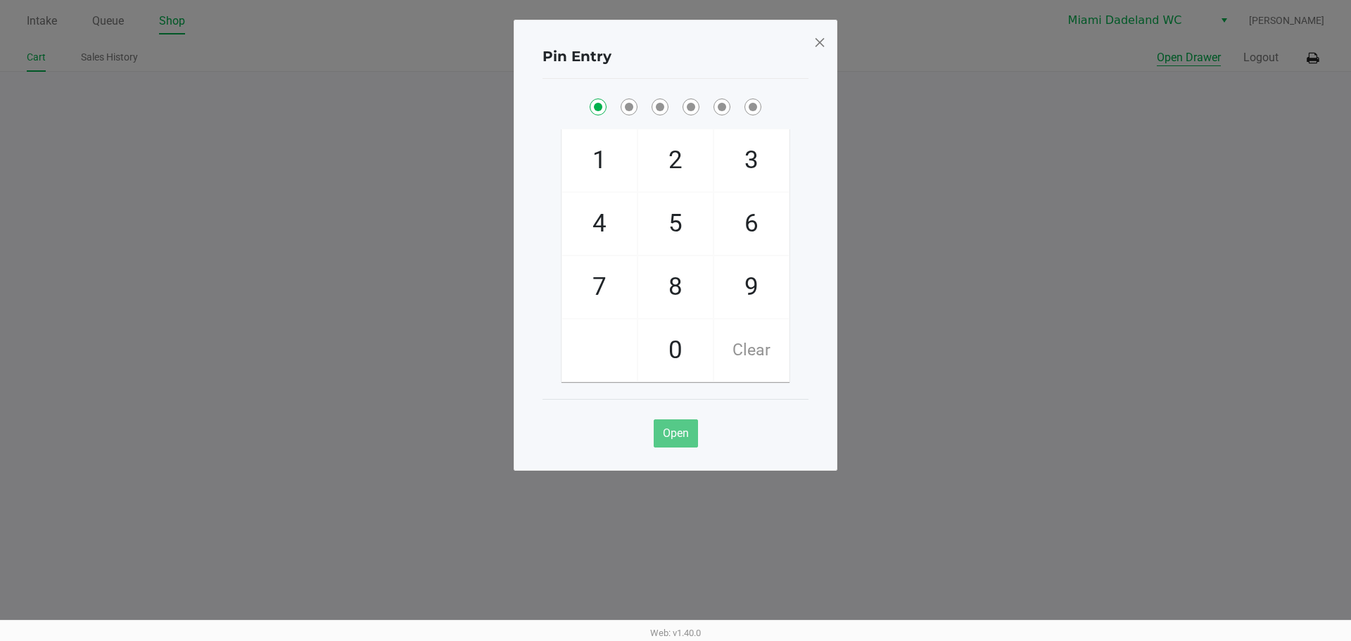
checkbox input "true"
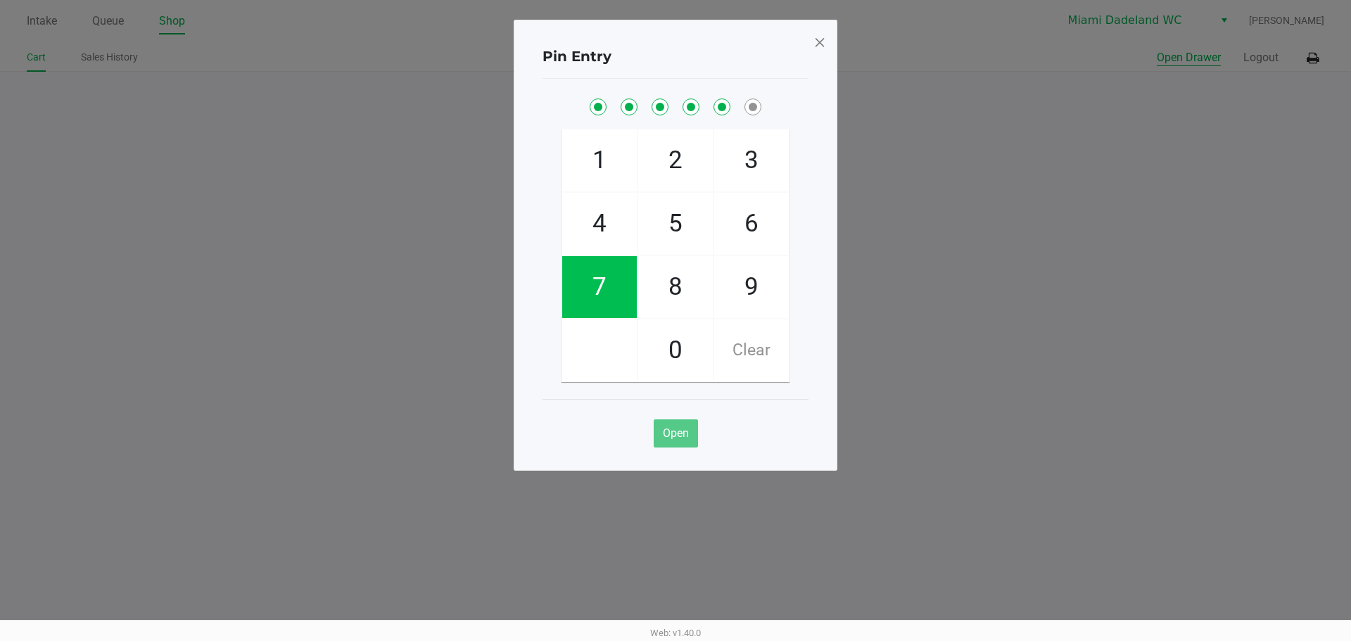
click at [1157, 49] on button "Open Drawer" at bounding box center [1189, 57] width 64 height 17
checkbox input "true"
